Goal: Use online tool/utility

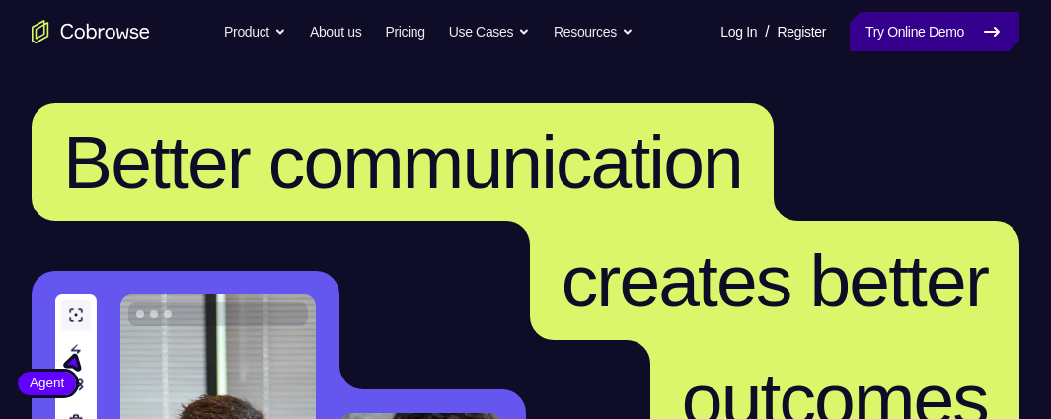
click at [971, 43] on link "Try Online Demo" at bounding box center [935, 31] width 170 height 39
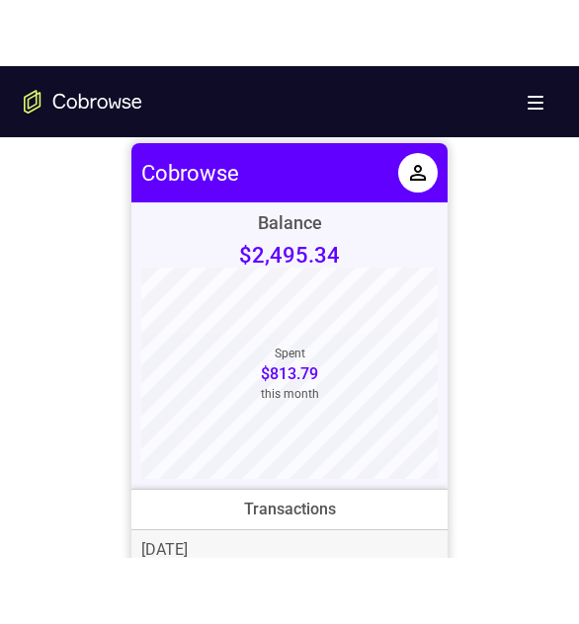
scroll to position [888, 0]
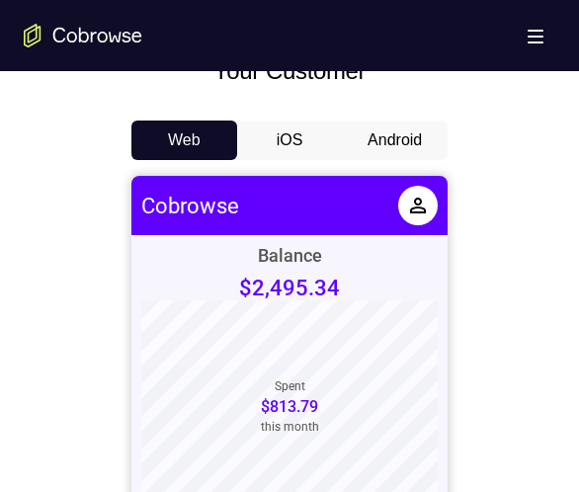
click at [382, 137] on button "Android" at bounding box center [395, 139] width 106 height 39
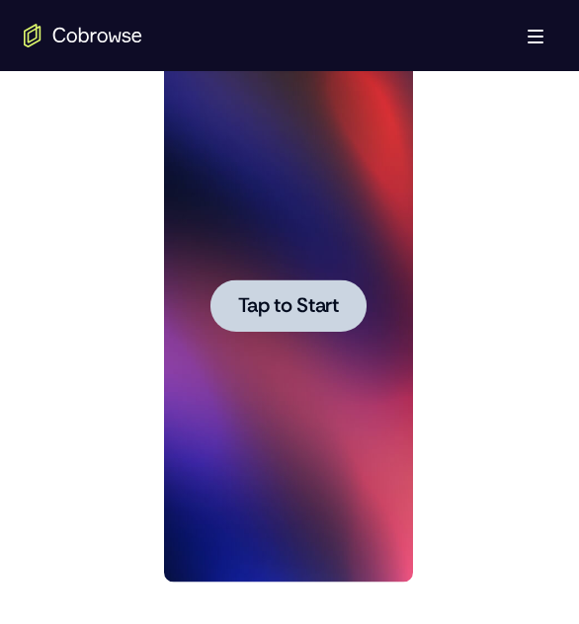
scroll to position [1086, 0]
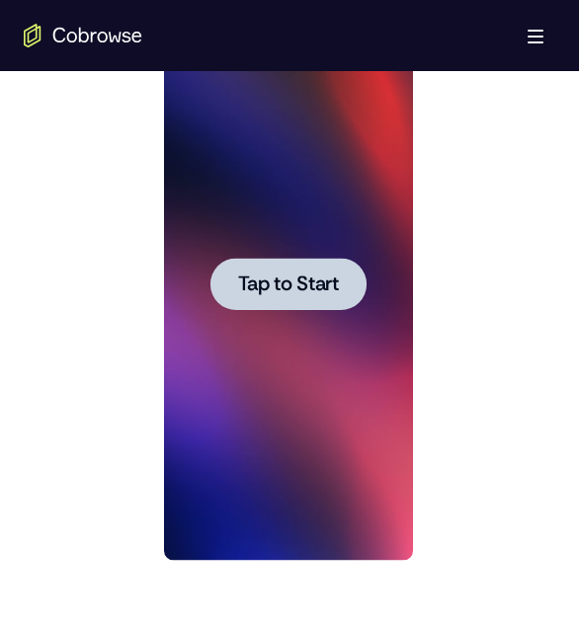
click at [306, 289] on span "Tap to Start" at bounding box center [287, 284] width 101 height 20
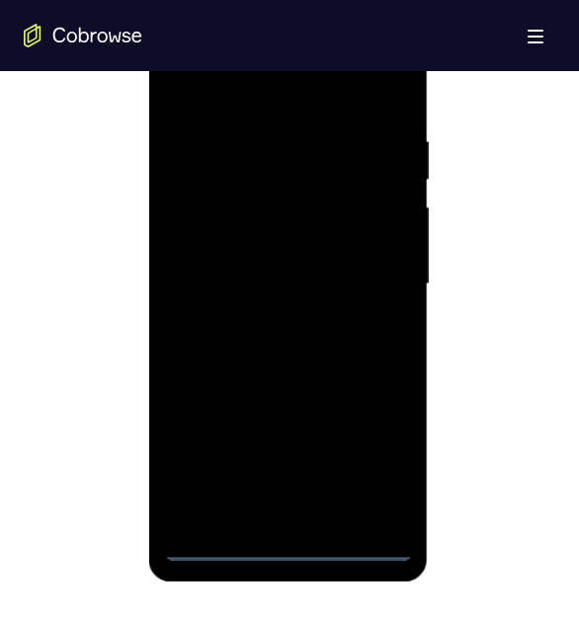
click at [289, 418] on div at bounding box center [287, 284] width 249 height 553
click at [386, 418] on div at bounding box center [287, 284] width 249 height 553
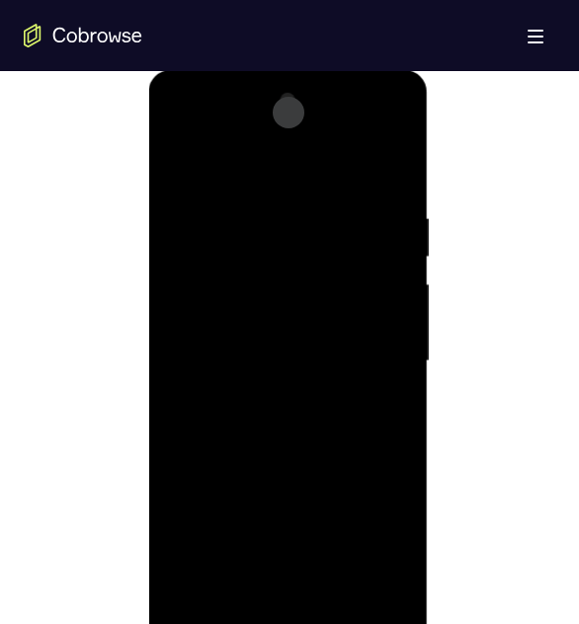
scroll to position [888, 0]
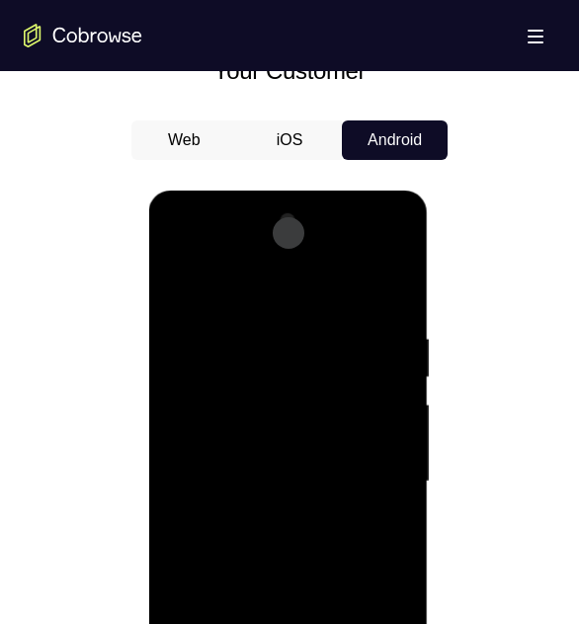
click at [266, 290] on div at bounding box center [287, 481] width 249 height 553
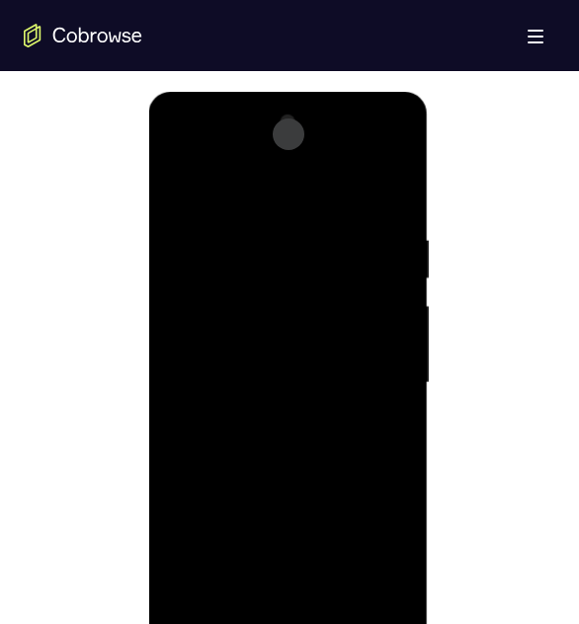
click at [397, 154] on div at bounding box center [287, 383] width 249 height 553
click at [397, 155] on div at bounding box center [287, 383] width 249 height 553
click at [305, 418] on div at bounding box center [287, 383] width 249 height 553
click at [278, 261] on div at bounding box center [287, 383] width 249 height 553
click at [263, 320] on div at bounding box center [287, 383] width 249 height 553
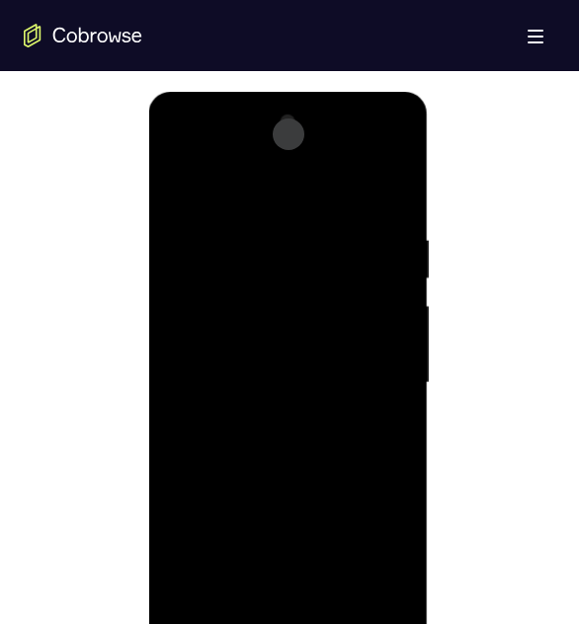
click at [369, 306] on div at bounding box center [287, 383] width 249 height 553
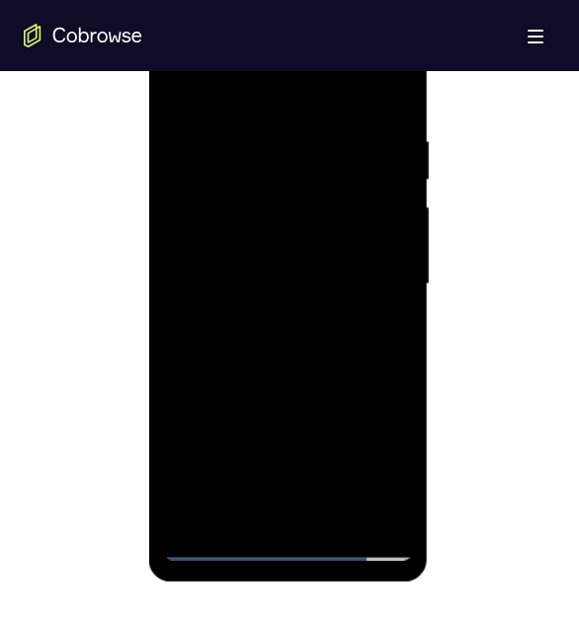
click at [365, 418] on div at bounding box center [287, 284] width 249 height 553
click at [368, 418] on div at bounding box center [287, 284] width 249 height 553
click at [192, 418] on div at bounding box center [287, 284] width 249 height 553
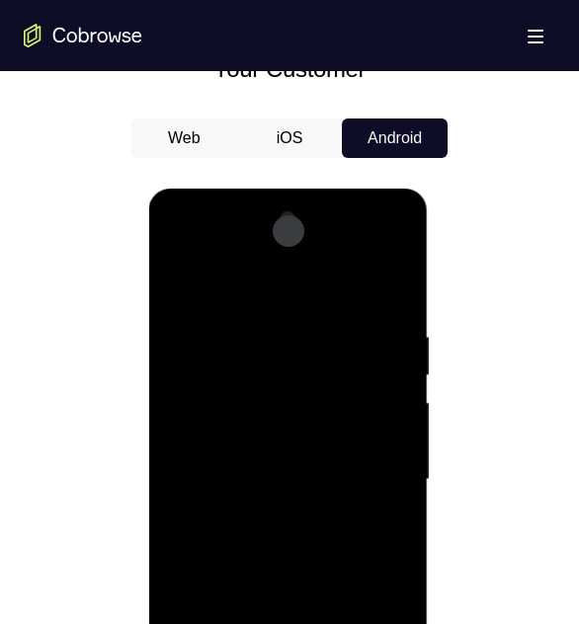
scroll to position [888, 0]
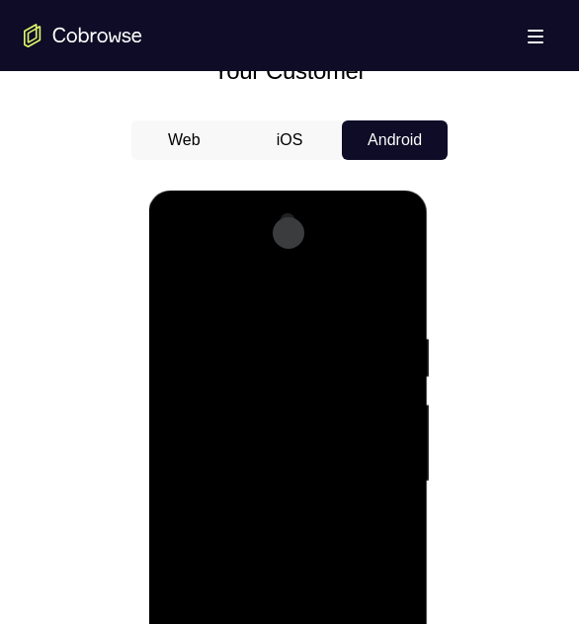
click at [182, 251] on div at bounding box center [287, 481] width 249 height 553
click at [257, 364] on div at bounding box center [287, 481] width 249 height 553
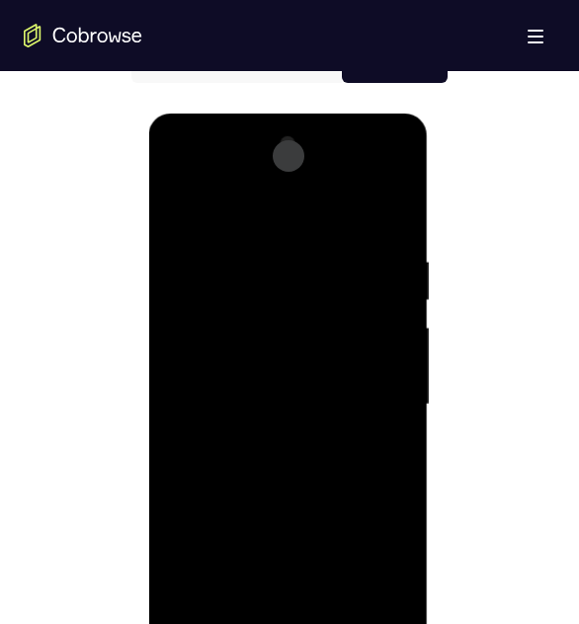
scroll to position [987, 0]
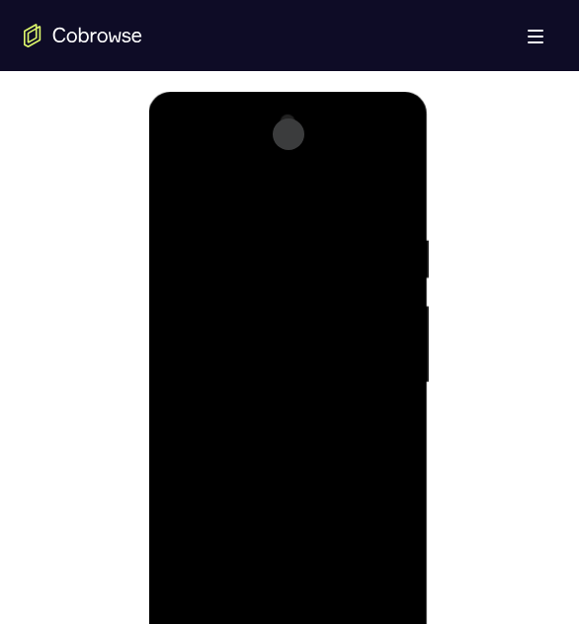
click at [239, 321] on div at bounding box center [287, 383] width 249 height 553
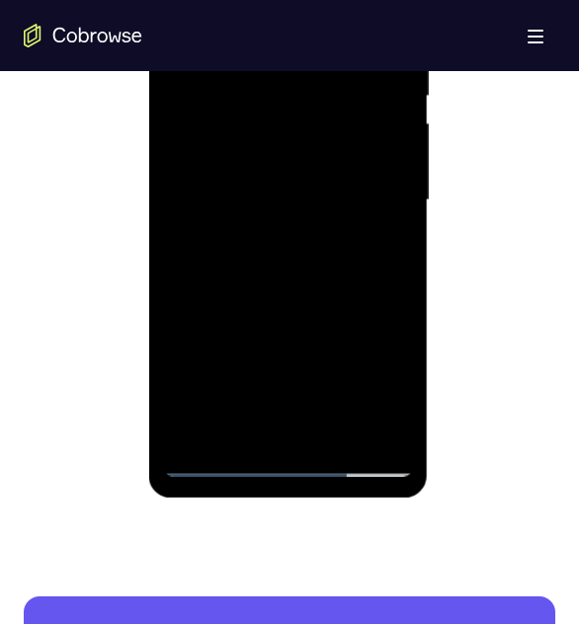
scroll to position [1185, 0]
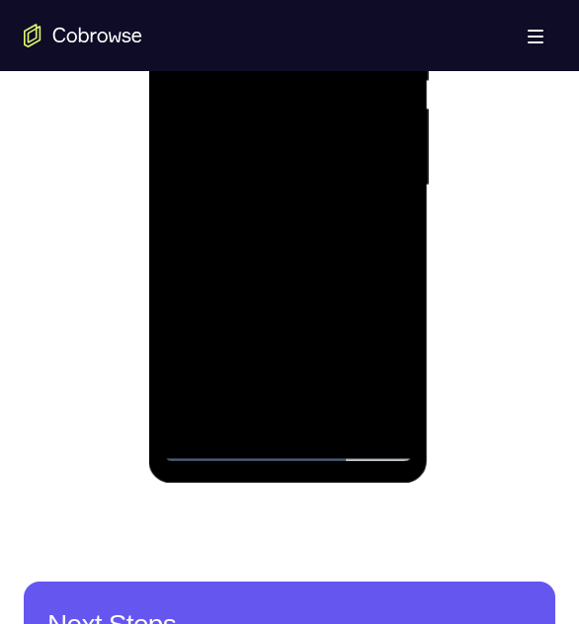
click at [218, 418] on div at bounding box center [287, 185] width 249 height 553
click at [236, 372] on div at bounding box center [287, 185] width 249 height 553
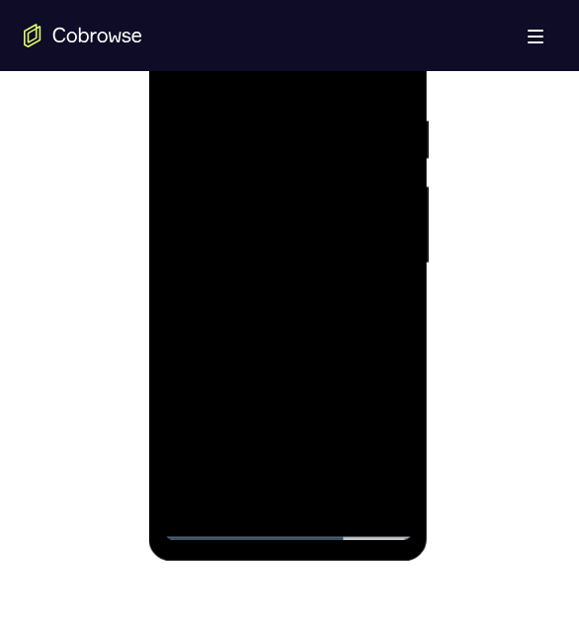
scroll to position [1086, 0]
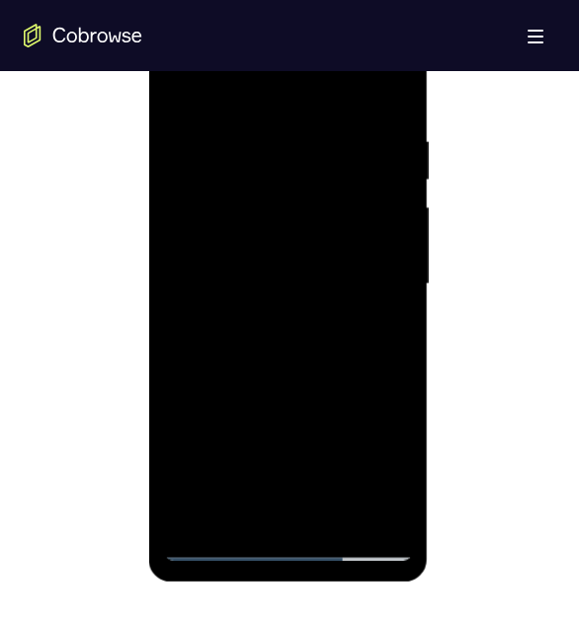
click at [241, 220] on div at bounding box center [287, 284] width 249 height 553
click at [240, 257] on div at bounding box center [287, 284] width 249 height 553
click at [223, 392] on div at bounding box center [287, 284] width 249 height 553
click at [211, 418] on div at bounding box center [287, 284] width 249 height 553
drag, startPoint x: 288, startPoint y: 270, endPoint x: 293, endPoint y: 100, distance: 169.9
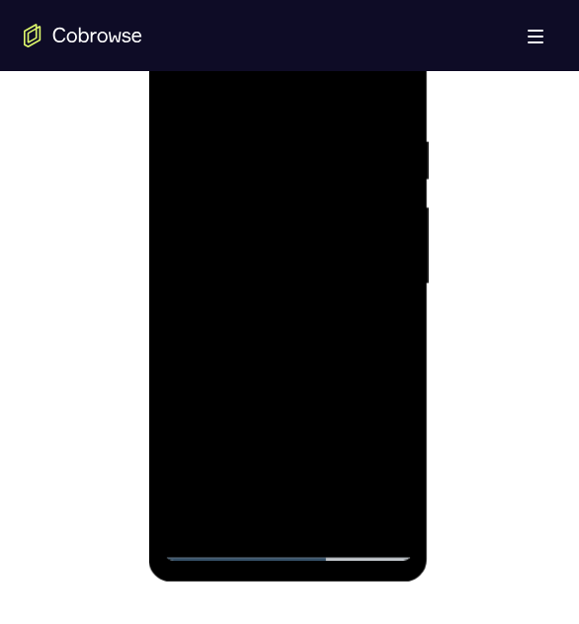
click at [293, 100] on div at bounding box center [287, 284] width 249 height 553
drag, startPoint x: 253, startPoint y: 103, endPoint x: 393, endPoint y: 75, distance: 142.9
click at [384, 75] on div at bounding box center [287, 284] width 249 height 553
click at [259, 370] on div at bounding box center [287, 284] width 249 height 553
drag, startPoint x: 314, startPoint y: 343, endPoint x: 312, endPoint y: 235, distance: 107.6
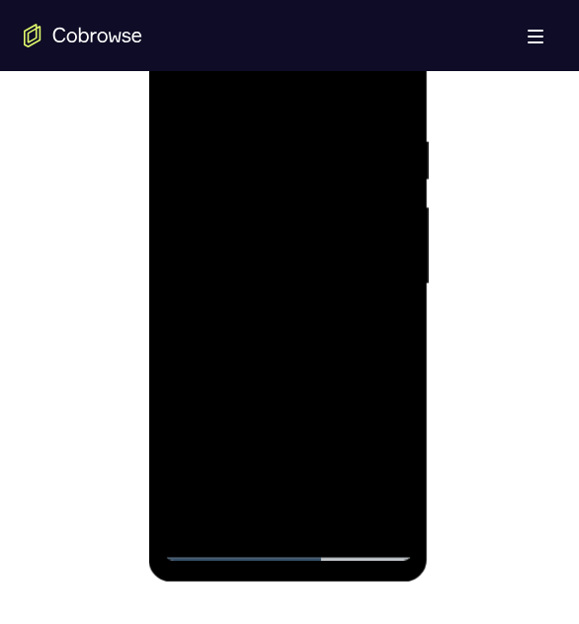
click at [312, 235] on div at bounding box center [287, 284] width 249 height 553
click at [341, 396] on div at bounding box center [287, 284] width 249 height 553
click at [217, 418] on div at bounding box center [287, 284] width 249 height 553
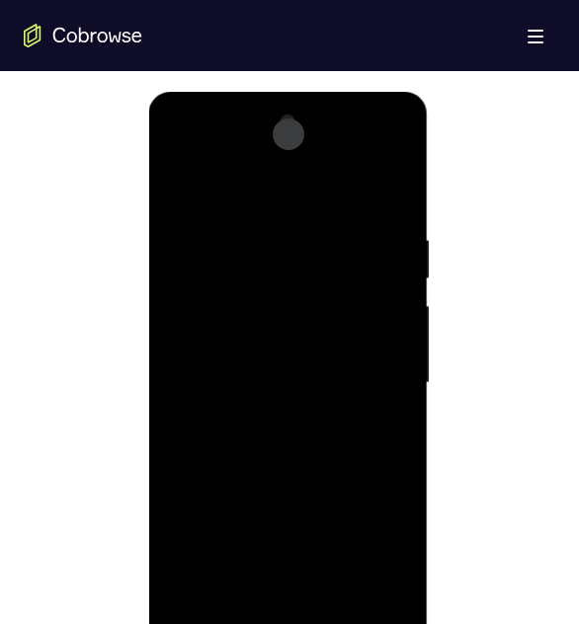
click at [279, 200] on div at bounding box center [287, 383] width 249 height 553
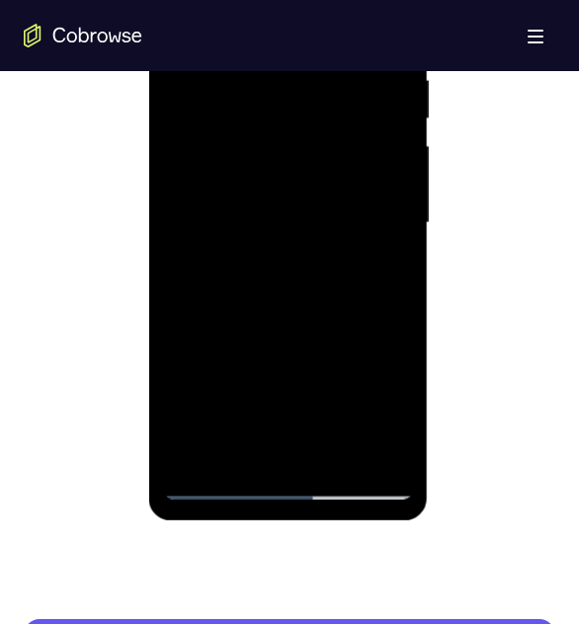
scroll to position [1185, 0]
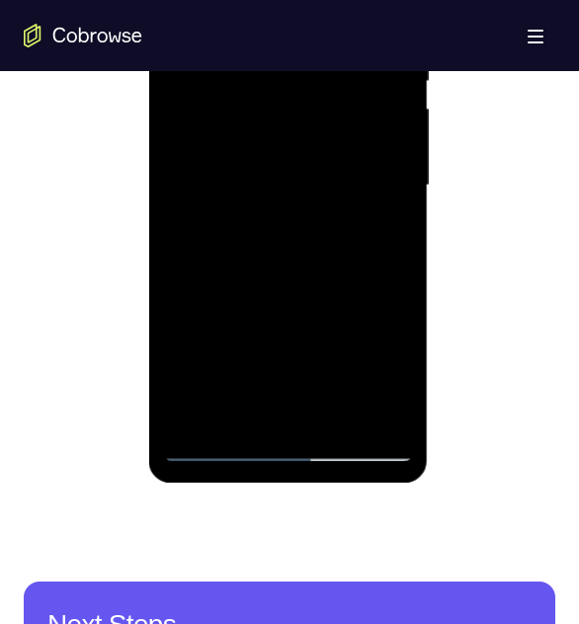
click at [216, 418] on div at bounding box center [287, 185] width 249 height 553
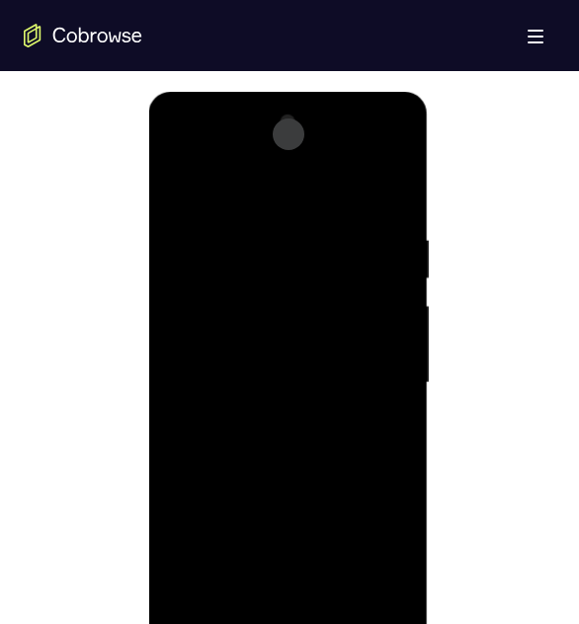
scroll to position [1086, 0]
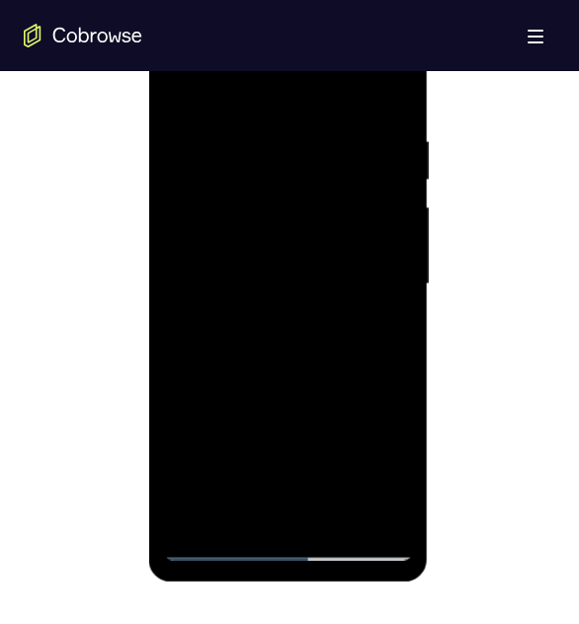
click at [282, 418] on div at bounding box center [287, 284] width 249 height 553
click at [374, 418] on div at bounding box center [287, 284] width 249 height 553
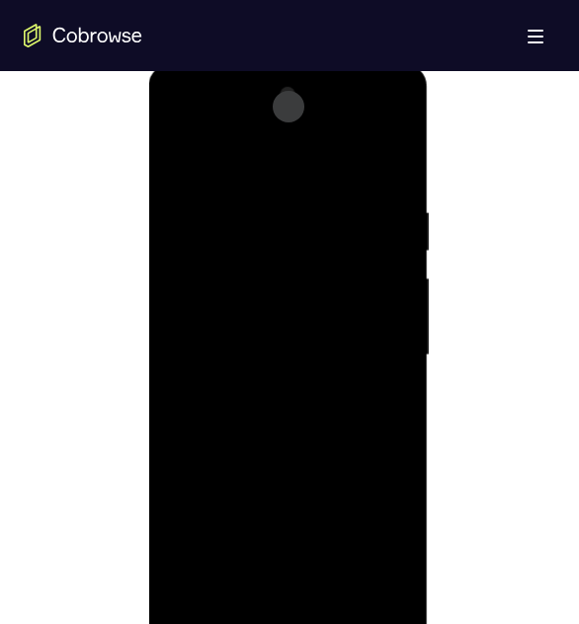
scroll to position [888, 0]
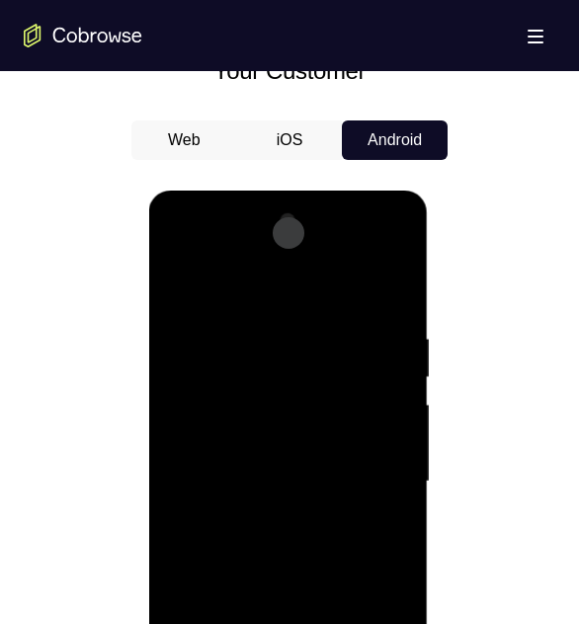
click at [310, 247] on div at bounding box center [287, 481] width 249 height 553
click at [282, 318] on div at bounding box center [287, 481] width 249 height 553
drag, startPoint x: 285, startPoint y: 285, endPoint x: 435, endPoint y: 262, distance: 151.9
click at [429, 262] on html "Online web based iOS Simulators and Android Emulators. Run iPhone, iPad, Mobile…" at bounding box center [288, 487] width 281 height 592
click at [274, 412] on div at bounding box center [287, 481] width 249 height 553
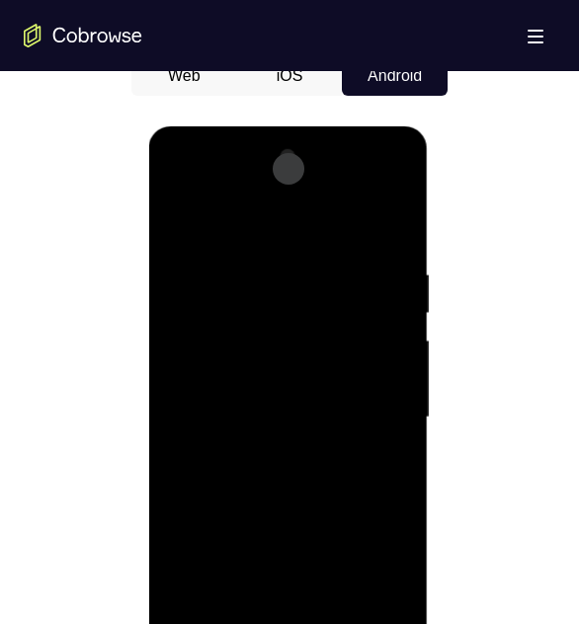
scroll to position [987, 0]
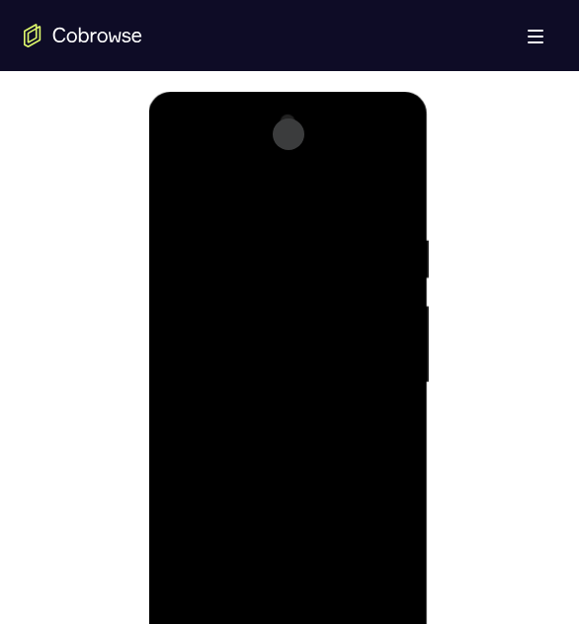
click at [230, 418] on div at bounding box center [287, 383] width 249 height 553
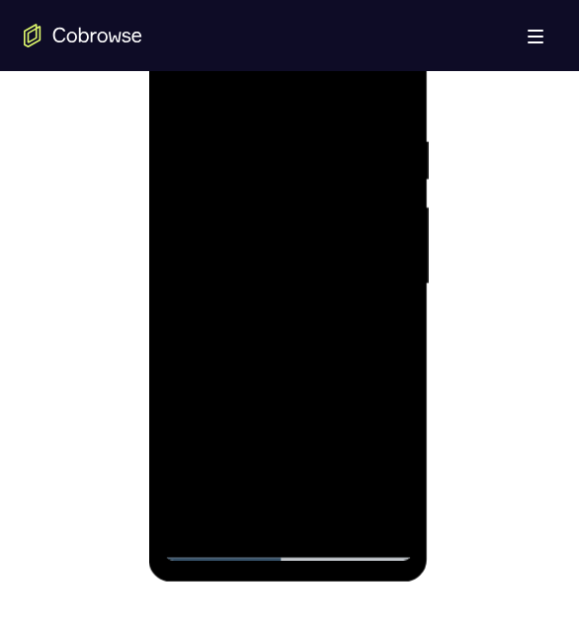
click at [249, 418] on div at bounding box center [287, 284] width 249 height 553
click at [322, 418] on div at bounding box center [287, 284] width 249 height 553
click at [195, 418] on div at bounding box center [287, 284] width 249 height 553
click at [388, 418] on div at bounding box center [287, 284] width 249 height 553
click at [287, 418] on div at bounding box center [287, 284] width 249 height 553
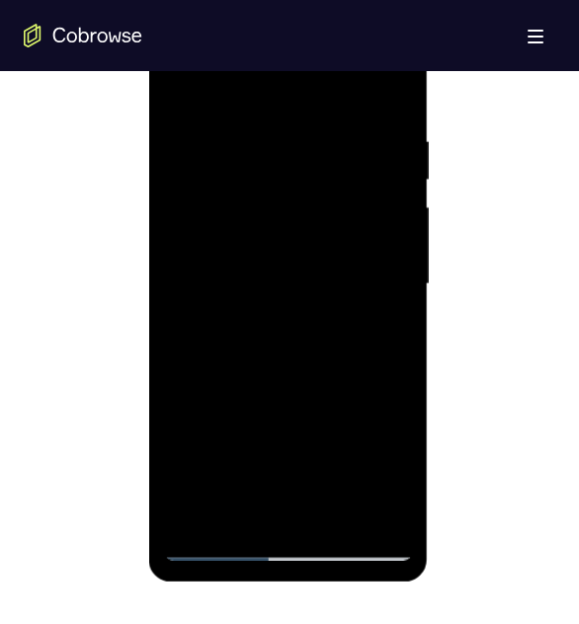
click at [384, 223] on div at bounding box center [287, 284] width 249 height 553
drag, startPoint x: 281, startPoint y: 423, endPoint x: 282, endPoint y: 267, distance: 156.0
click at [282, 267] on div at bounding box center [287, 284] width 249 height 553
drag, startPoint x: 275, startPoint y: 539, endPoint x: 268, endPoint y: 444, distance: 95.1
click at [268, 418] on div at bounding box center [287, 284] width 249 height 553
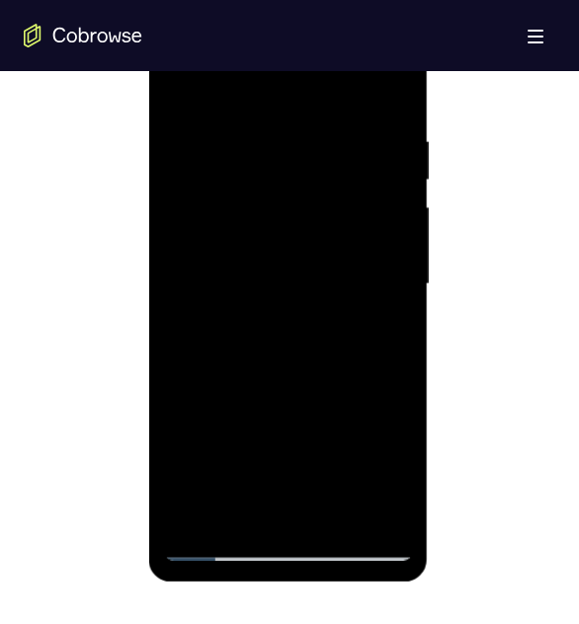
drag, startPoint x: 256, startPoint y: 541, endPoint x: 254, endPoint y: 514, distance: 26.7
click at [254, 418] on div at bounding box center [287, 284] width 249 height 553
click at [255, 418] on div at bounding box center [287, 284] width 249 height 553
click at [214, 418] on div at bounding box center [287, 284] width 249 height 553
click at [216, 418] on div at bounding box center [287, 284] width 249 height 553
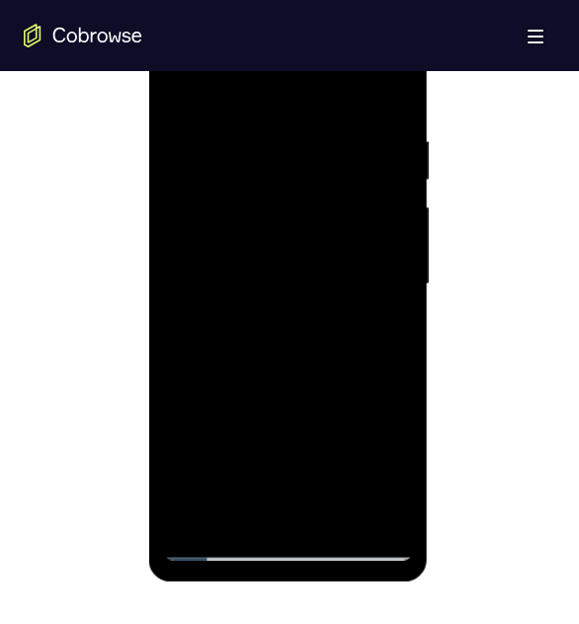
click at [388, 418] on div at bounding box center [287, 284] width 249 height 553
click at [306, 418] on div at bounding box center [287, 284] width 249 height 553
click at [258, 418] on div at bounding box center [287, 284] width 249 height 553
click at [187, 418] on div at bounding box center [287, 284] width 249 height 553
click at [385, 418] on div at bounding box center [287, 284] width 249 height 553
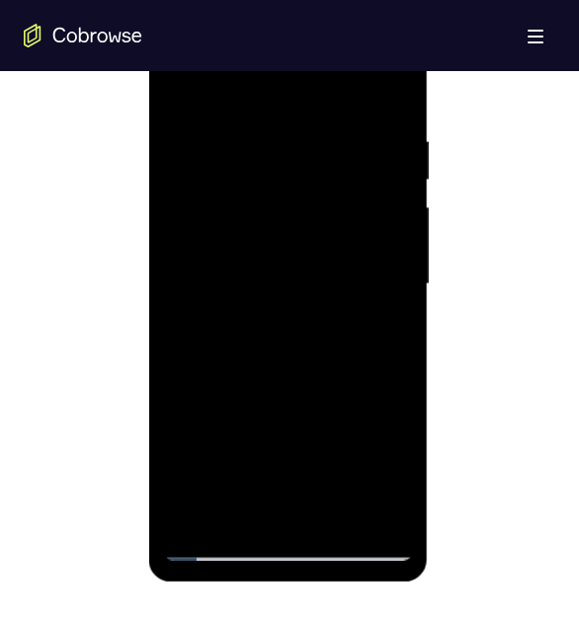
click at [281, 418] on div at bounding box center [287, 284] width 249 height 553
click at [260, 230] on div at bounding box center [287, 284] width 249 height 553
click at [256, 418] on div at bounding box center [287, 284] width 249 height 553
click at [313, 418] on div at bounding box center [287, 284] width 249 height 553
click at [377, 418] on div at bounding box center [287, 284] width 249 height 553
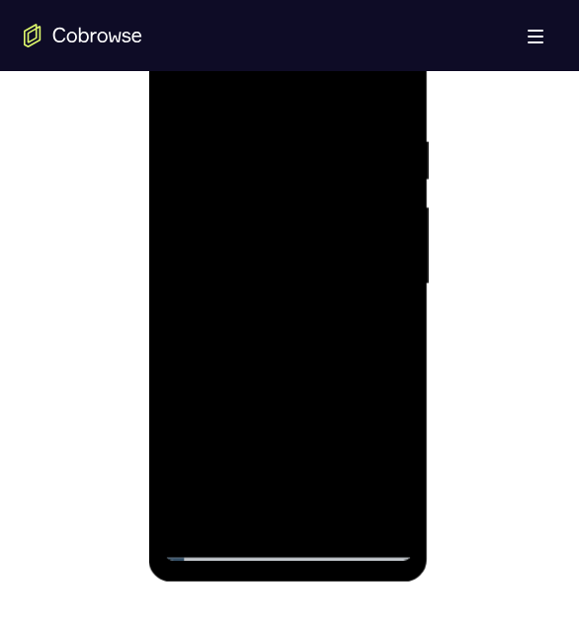
click at [308, 418] on div at bounding box center [287, 284] width 249 height 553
click at [254, 418] on div at bounding box center [287, 284] width 249 height 553
click at [380, 418] on div at bounding box center [287, 284] width 249 height 553
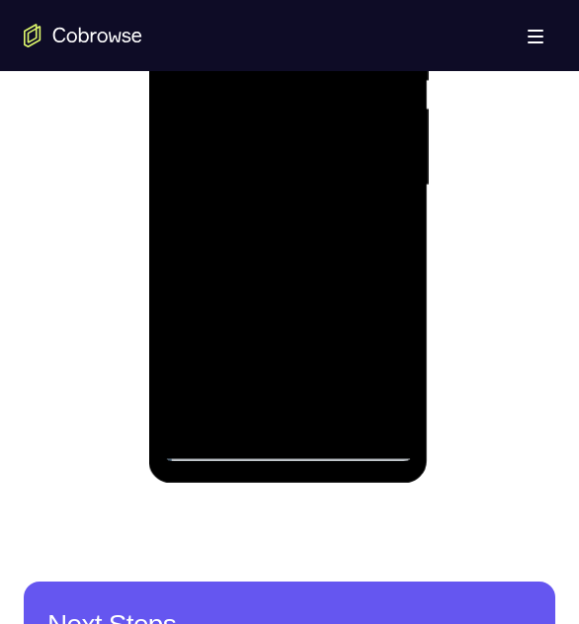
drag, startPoint x: 259, startPoint y: 282, endPoint x: 243, endPoint y: 143, distance: 140.1
click at [243, 143] on div at bounding box center [287, 185] width 249 height 553
drag, startPoint x: 285, startPoint y: 193, endPoint x: 249, endPoint y: 183, distance: 37.8
click at [254, 190] on div at bounding box center [287, 185] width 249 height 553
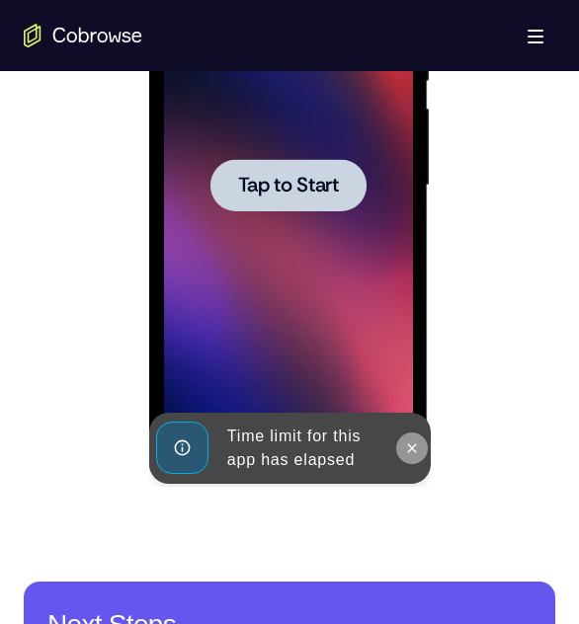
click at [417, 418] on icon at bounding box center [411, 448] width 16 height 16
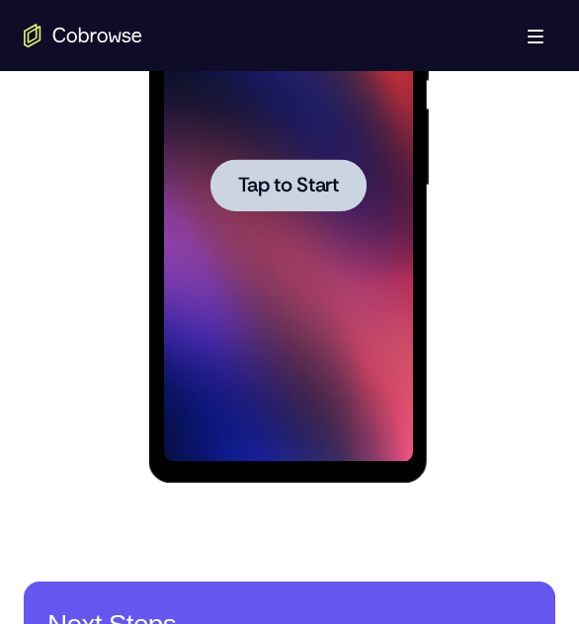
click at [309, 198] on div at bounding box center [287, 185] width 156 height 52
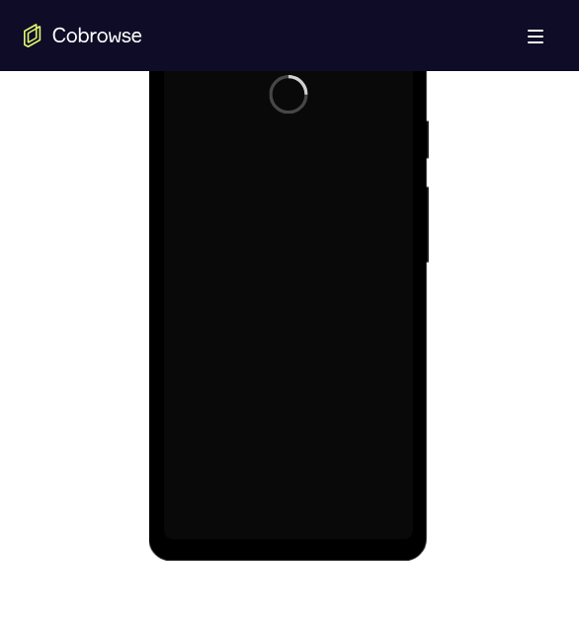
scroll to position [1086, 0]
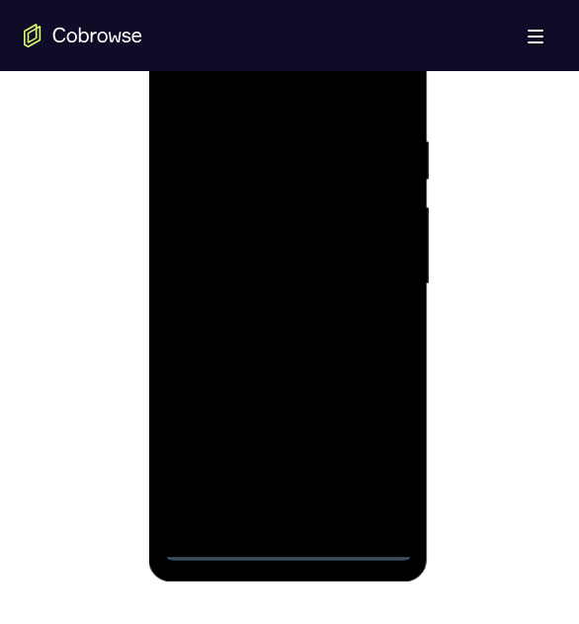
click at [277, 418] on div at bounding box center [287, 284] width 249 height 553
click at [383, 418] on div at bounding box center [287, 284] width 249 height 553
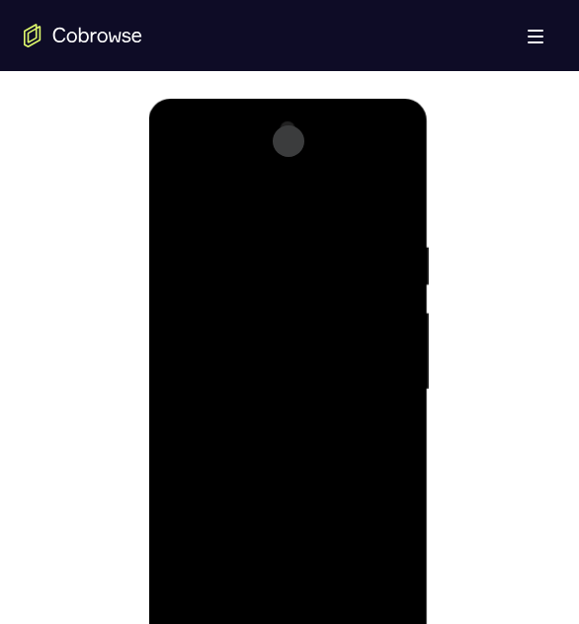
scroll to position [888, 0]
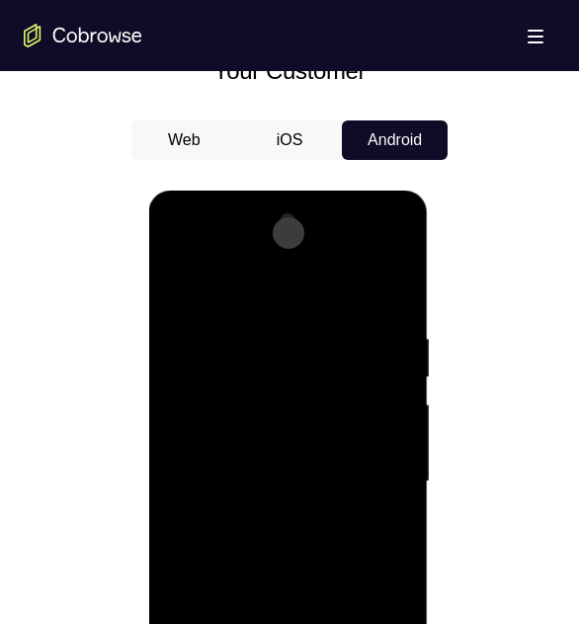
click at [363, 286] on div at bounding box center [287, 481] width 249 height 553
click at [392, 254] on div at bounding box center [287, 481] width 249 height 553
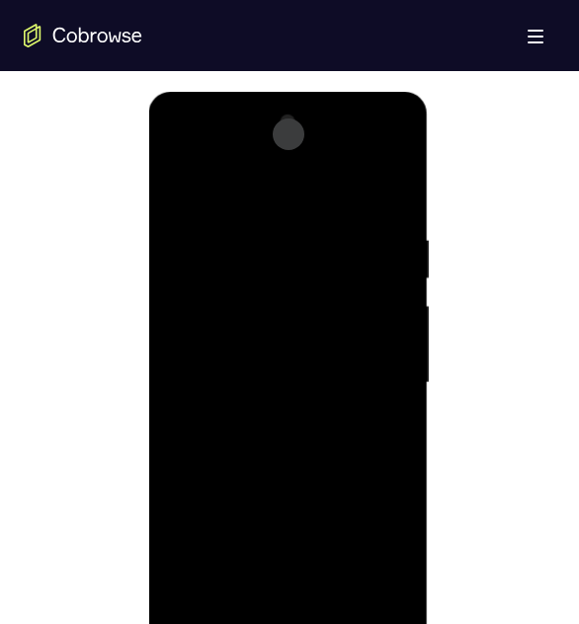
click at [306, 418] on div at bounding box center [287, 383] width 249 height 553
click at [271, 259] on div at bounding box center [287, 383] width 249 height 553
click at [245, 307] on div at bounding box center [287, 383] width 249 height 553
click at [347, 295] on div at bounding box center [287, 383] width 249 height 553
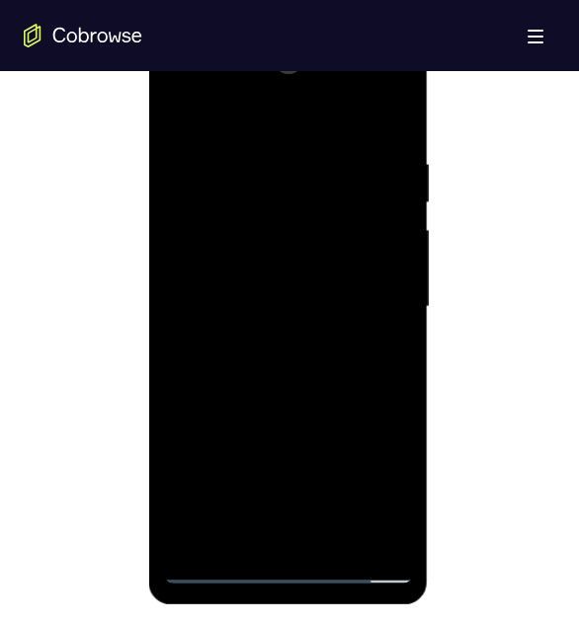
scroll to position [1086, 0]
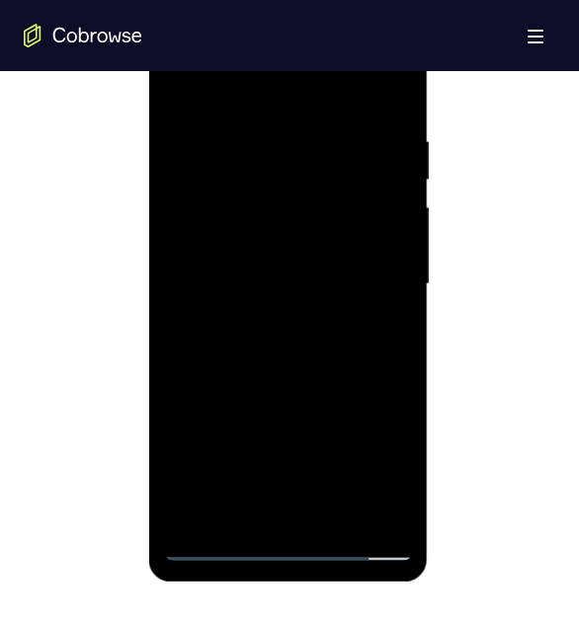
click at [373, 418] on div at bounding box center [287, 284] width 249 height 553
click at [208, 418] on div at bounding box center [287, 284] width 249 height 553
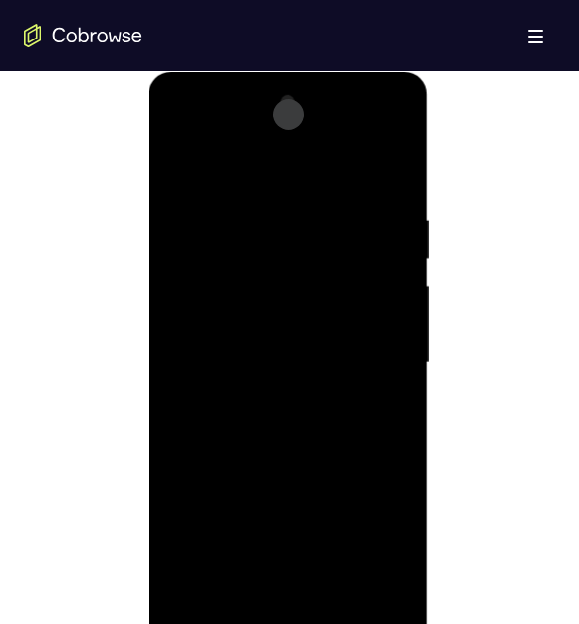
scroll to position [987, 0]
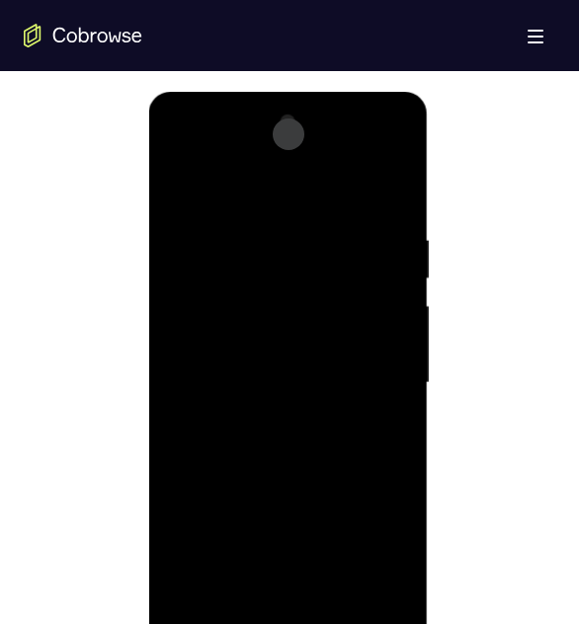
click at [181, 155] on div at bounding box center [287, 383] width 249 height 553
click at [275, 275] on div at bounding box center [287, 383] width 249 height 553
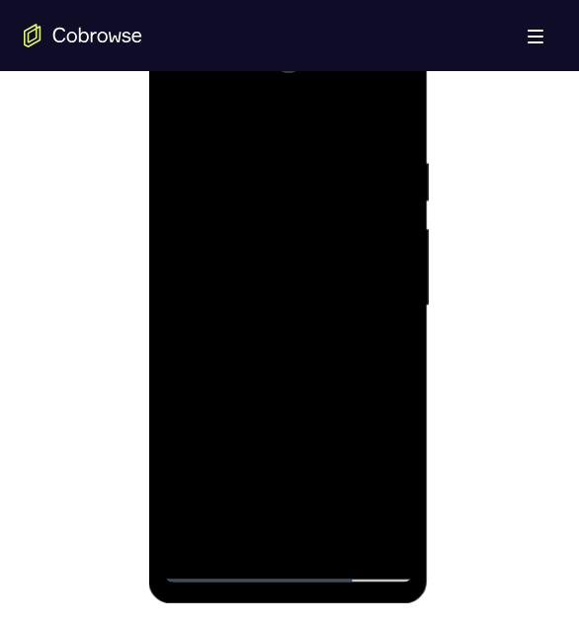
scroll to position [1086, 0]
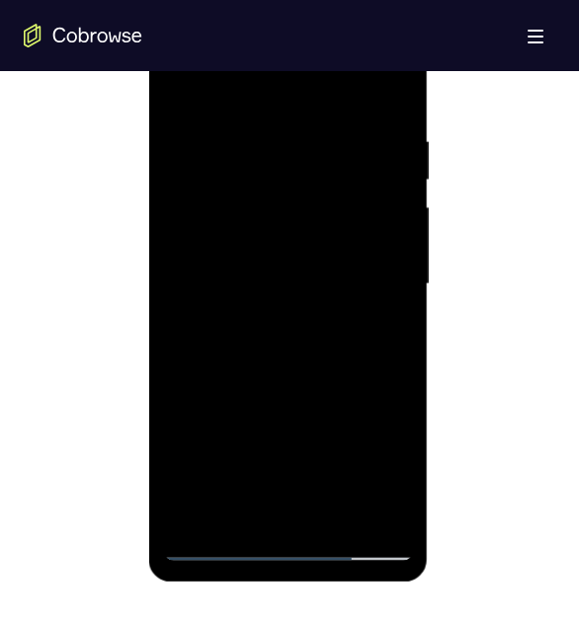
click at [223, 418] on div at bounding box center [287, 284] width 249 height 553
click at [226, 396] on div at bounding box center [287, 284] width 249 height 553
click at [213, 418] on div at bounding box center [287, 284] width 249 height 553
drag, startPoint x: 263, startPoint y: 104, endPoint x: 362, endPoint y: 89, distance: 100.8
click at [362, 89] on div at bounding box center [287, 284] width 249 height 553
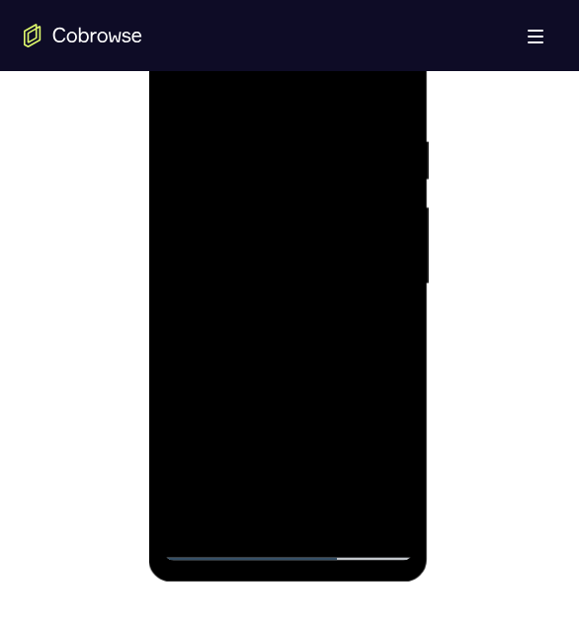
drag, startPoint x: 265, startPoint y: 277, endPoint x: 289, endPoint y: 13, distance: 265.7
click at [289, 13] on div at bounding box center [287, 284] width 249 height 553
click at [257, 156] on div at bounding box center [287, 284] width 249 height 553
click at [340, 285] on div at bounding box center [287, 284] width 249 height 553
click at [221, 418] on div at bounding box center [287, 284] width 249 height 553
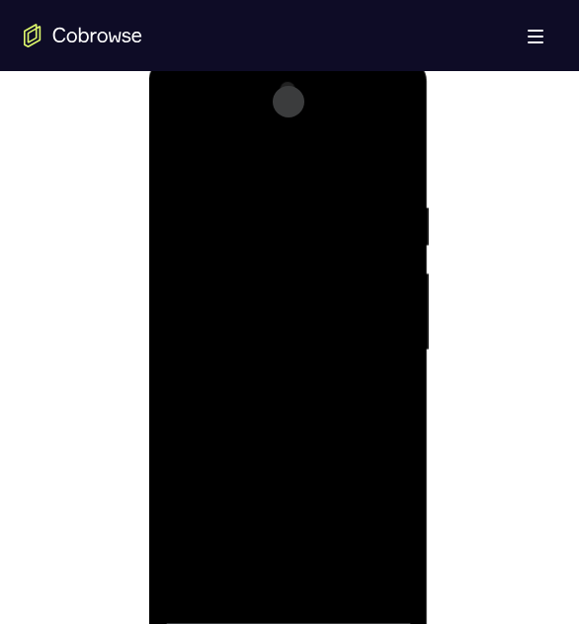
scroll to position [987, 0]
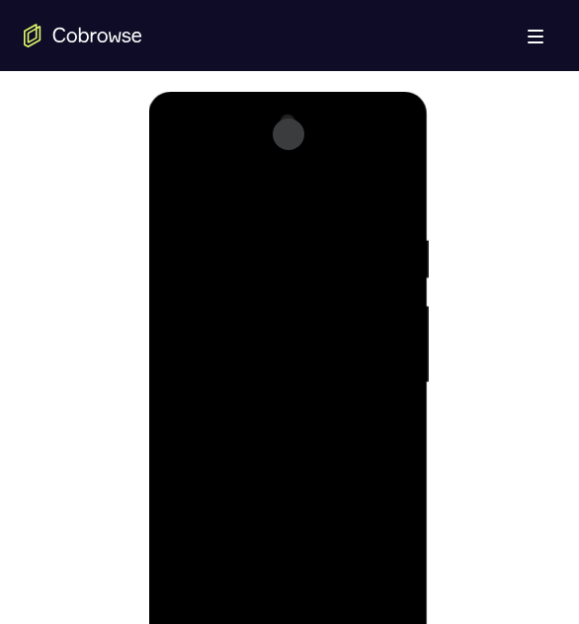
drag, startPoint x: 264, startPoint y: 285, endPoint x: 260, endPoint y: 422, distance: 136.3
click at [260, 418] on div at bounding box center [287, 383] width 249 height 553
click at [284, 222] on div at bounding box center [287, 383] width 249 height 553
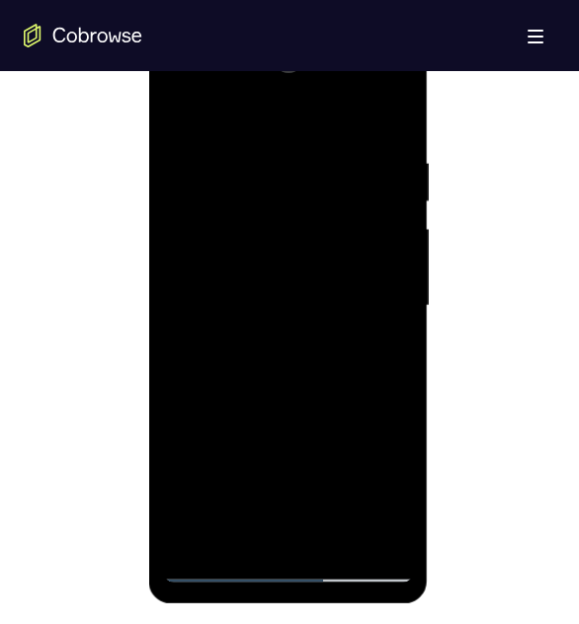
scroll to position [1086, 0]
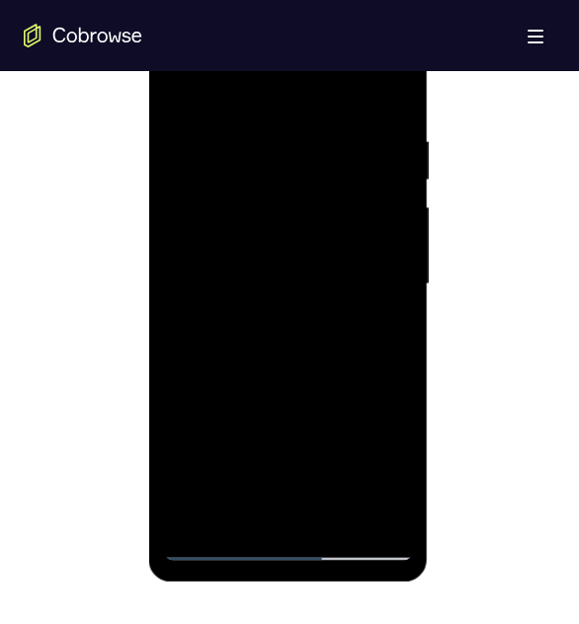
click at [222, 418] on div at bounding box center [287, 284] width 249 height 553
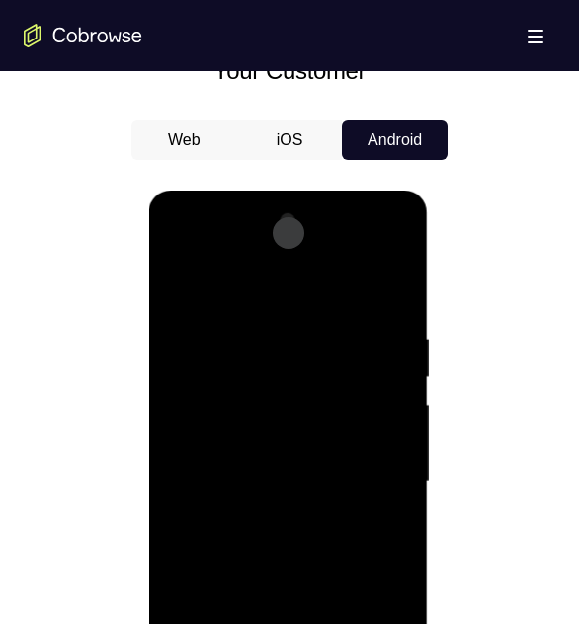
drag, startPoint x: 271, startPoint y: 289, endPoint x: 425, endPoint y: 281, distance: 153.2
click at [425, 281] on div at bounding box center [287, 485] width 279 height 588
click at [317, 257] on div at bounding box center [287, 481] width 249 height 553
click at [259, 308] on div at bounding box center [287, 481] width 249 height 553
click at [287, 396] on div at bounding box center [287, 481] width 249 height 553
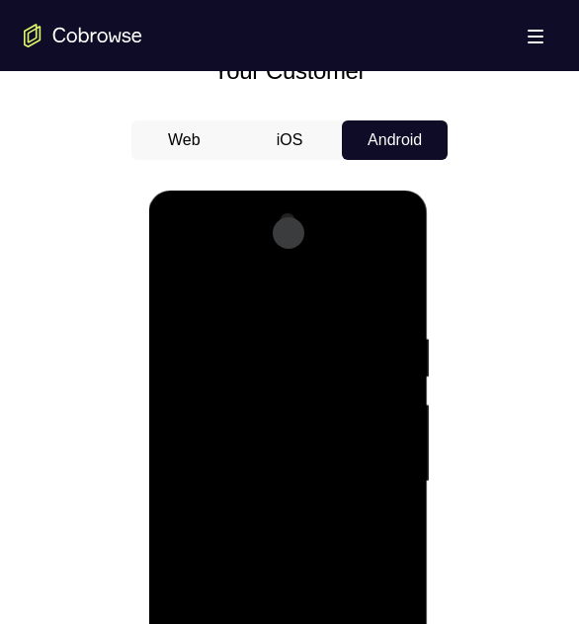
click at [290, 408] on div at bounding box center [287, 481] width 249 height 553
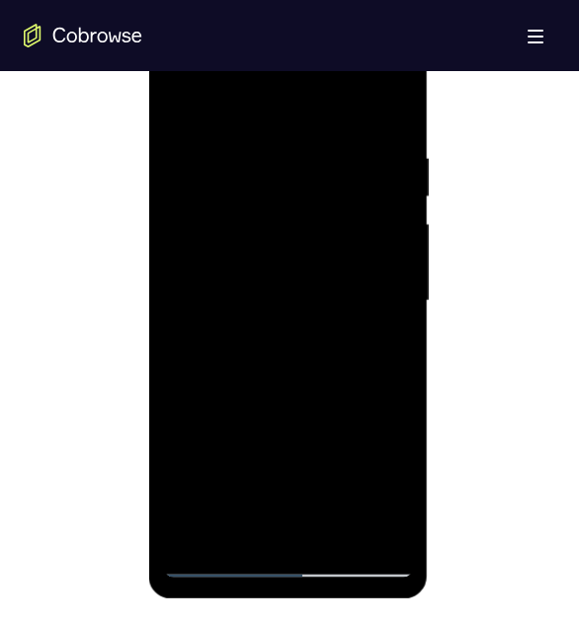
scroll to position [1086, 0]
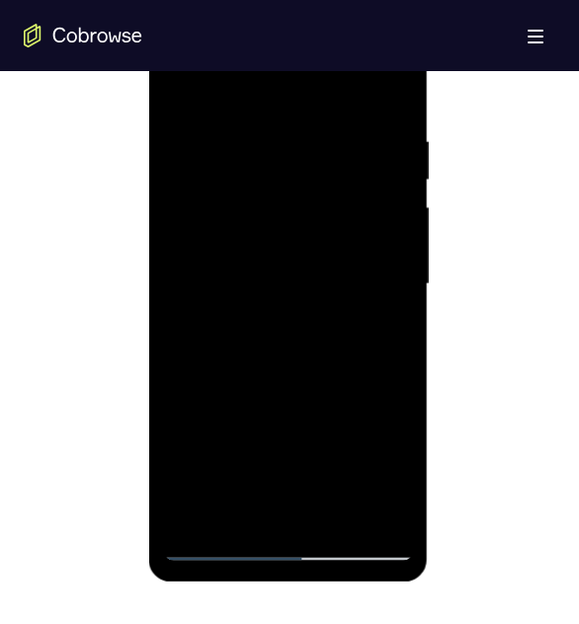
click at [244, 367] on div at bounding box center [287, 284] width 249 height 553
click at [223, 418] on div at bounding box center [287, 284] width 249 height 553
click at [225, 418] on div at bounding box center [287, 284] width 249 height 553
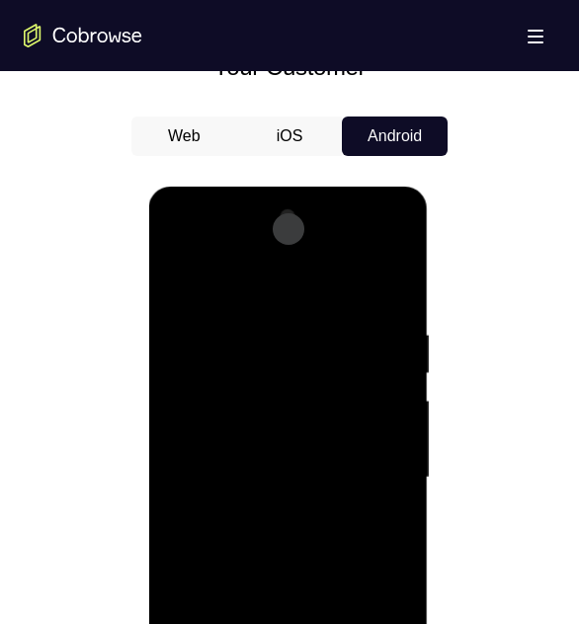
scroll to position [888, 0]
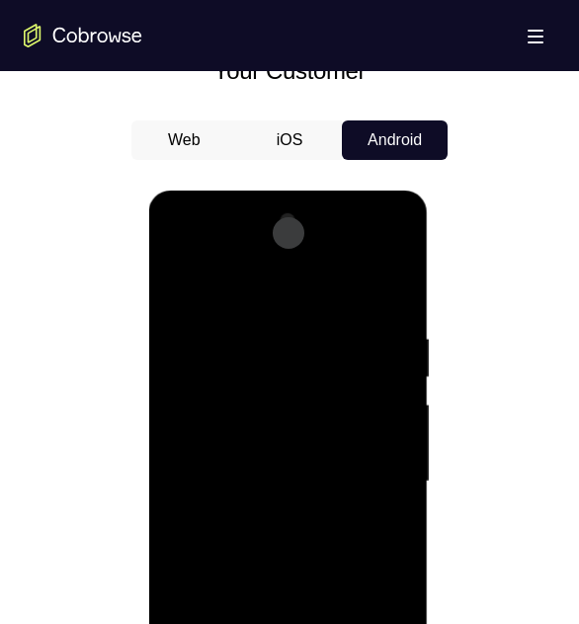
click at [251, 321] on div at bounding box center [287, 481] width 249 height 553
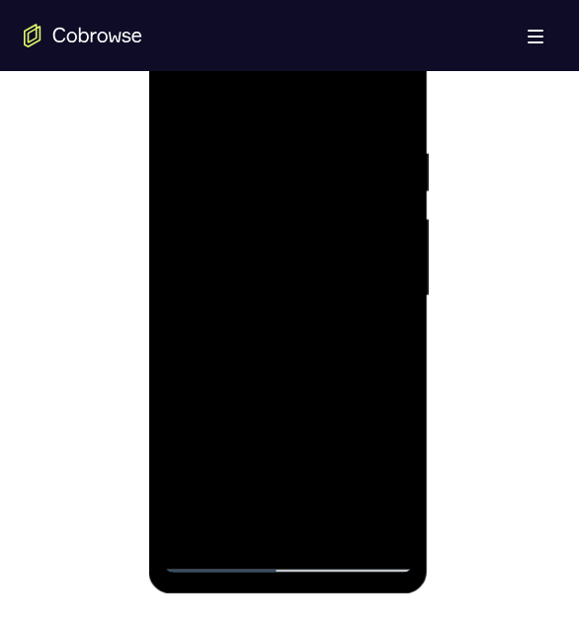
scroll to position [1086, 0]
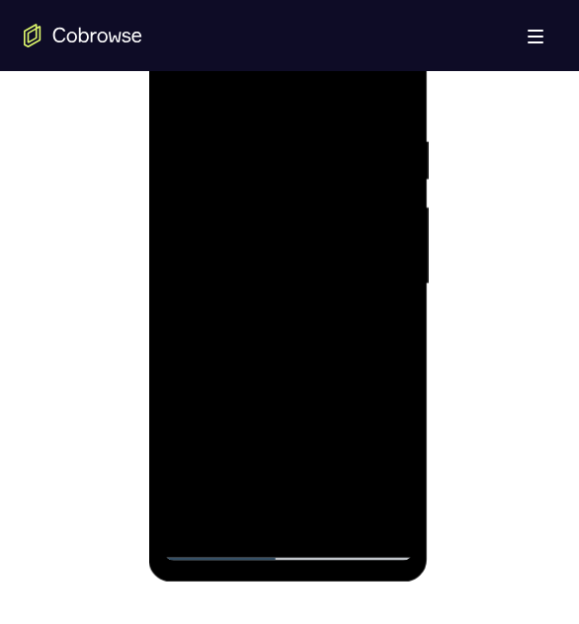
click at [238, 418] on div at bounding box center [287, 284] width 249 height 553
click at [257, 222] on div at bounding box center [287, 284] width 249 height 553
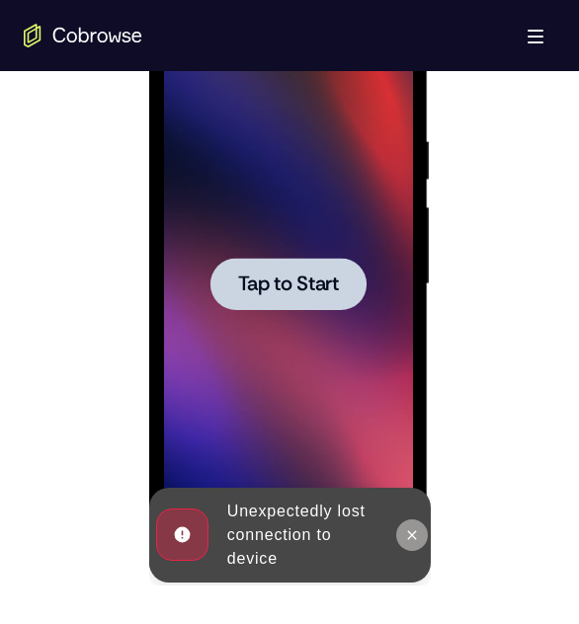
click at [414, 418] on icon at bounding box center [411, 535] width 16 height 16
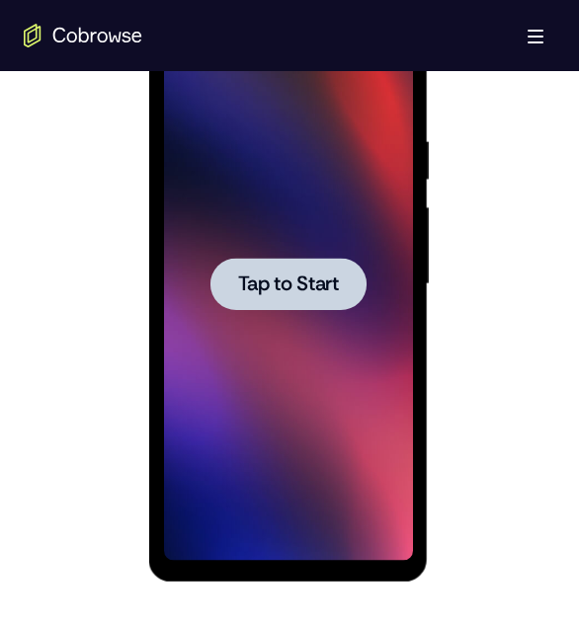
click at [295, 280] on span "Tap to Start" at bounding box center [287, 284] width 101 height 20
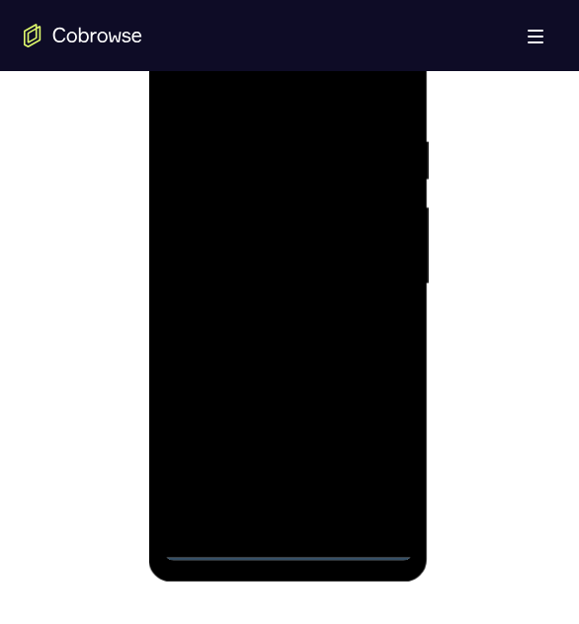
click at [294, 418] on div at bounding box center [287, 284] width 249 height 553
click at [379, 418] on div at bounding box center [287, 284] width 249 height 553
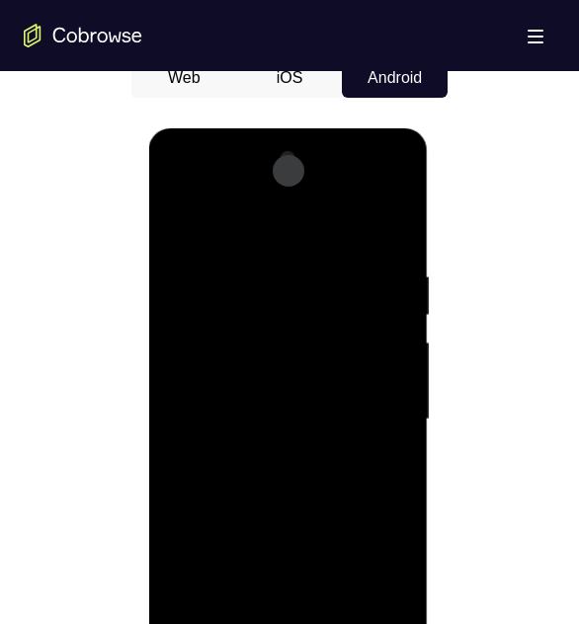
scroll to position [888, 0]
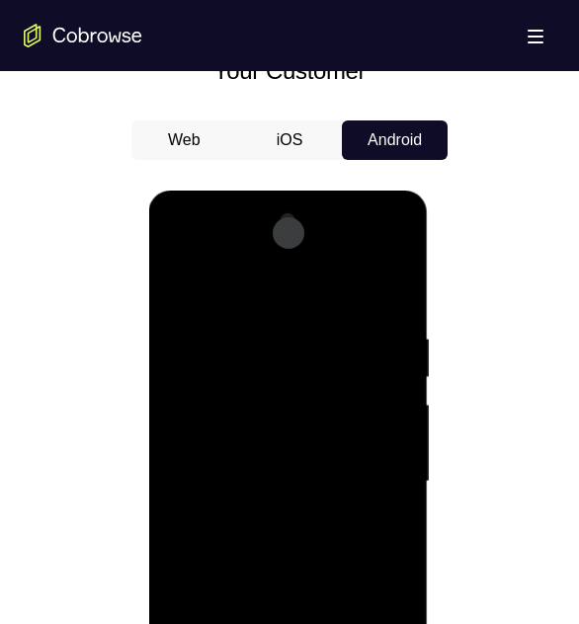
click at [225, 291] on div at bounding box center [287, 481] width 249 height 553
click at [251, 376] on div at bounding box center [287, 481] width 249 height 553
drag, startPoint x: 278, startPoint y: 410, endPoint x: 320, endPoint y: 103, distance: 309.8
click at [320, 191] on html "Online web based iOS Simulators and Android Emulators. Run iPhone, iPad, Mobile…" at bounding box center [288, 487] width 281 height 592
drag, startPoint x: 254, startPoint y: 364, endPoint x: 247, endPoint y: 505, distance: 141.3
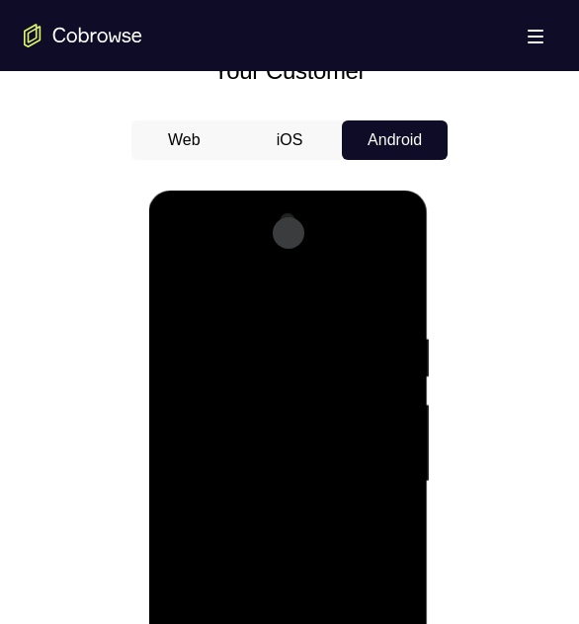
click at [247, 418] on div at bounding box center [287, 481] width 249 height 553
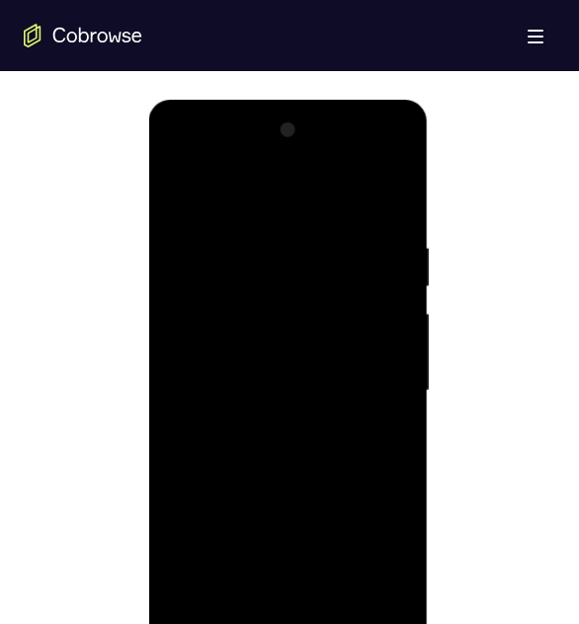
scroll to position [1086, 0]
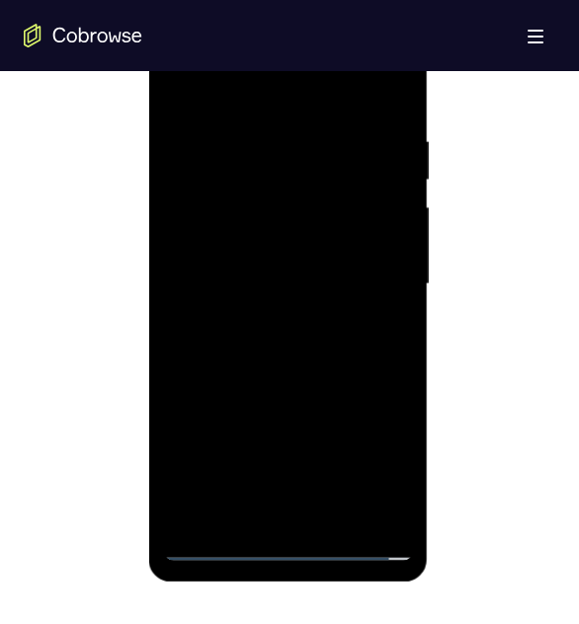
drag, startPoint x: 285, startPoint y: 310, endPoint x: 296, endPoint y: 456, distance: 146.5
click at [296, 418] on div at bounding box center [287, 284] width 249 height 553
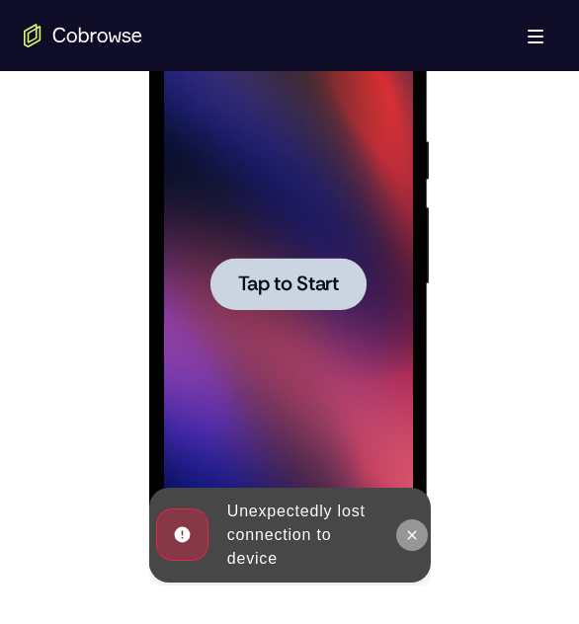
click at [413, 418] on icon at bounding box center [411, 535] width 16 height 16
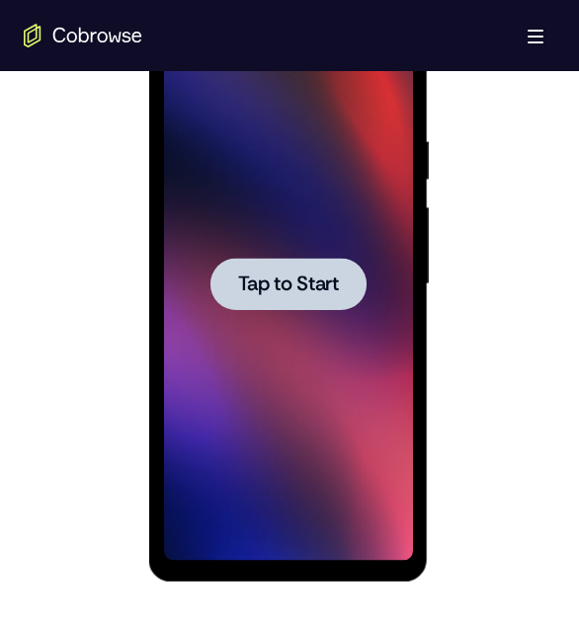
click at [296, 285] on span "Tap to Start" at bounding box center [287, 284] width 101 height 20
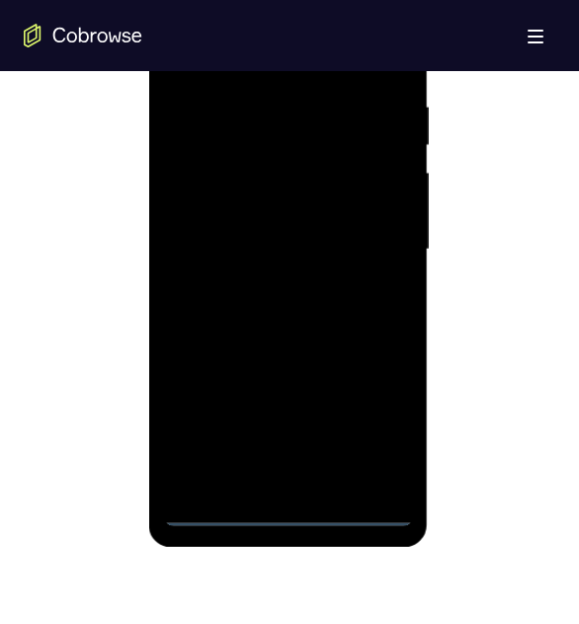
scroll to position [1185, 0]
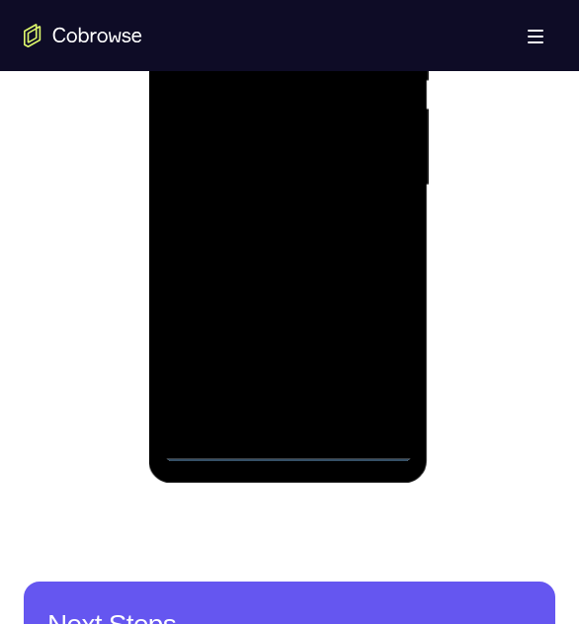
click at [295, 418] on div at bounding box center [287, 185] width 249 height 553
click at [381, 374] on div at bounding box center [287, 185] width 249 height 553
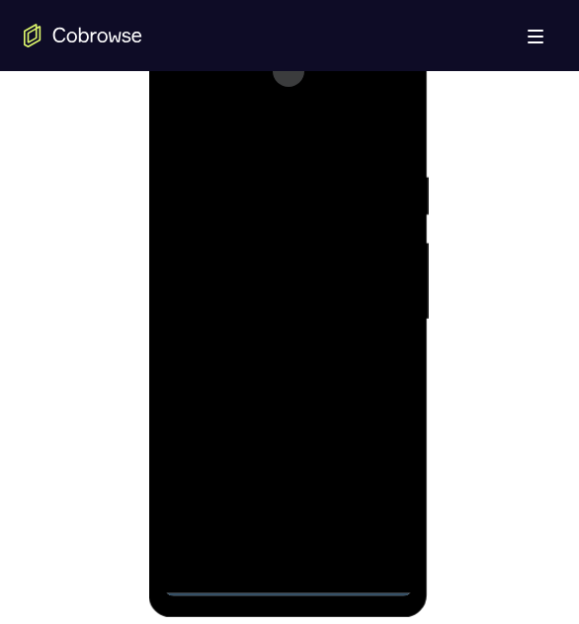
scroll to position [987, 0]
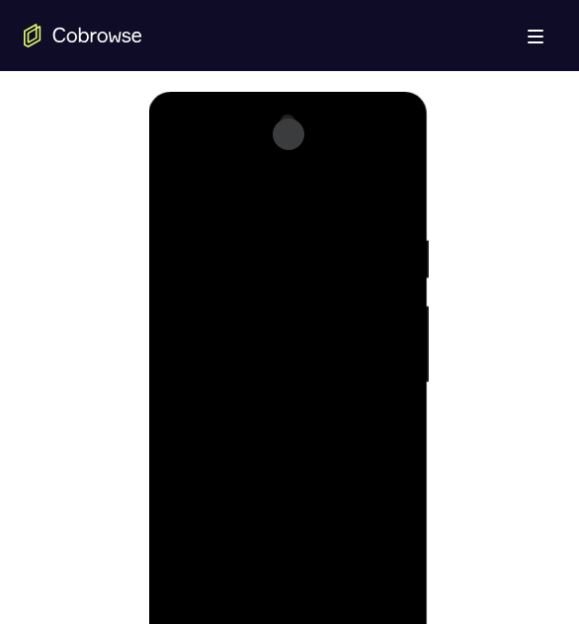
click at [250, 183] on div at bounding box center [287, 383] width 249 height 553
click at [249, 274] on div at bounding box center [287, 383] width 249 height 553
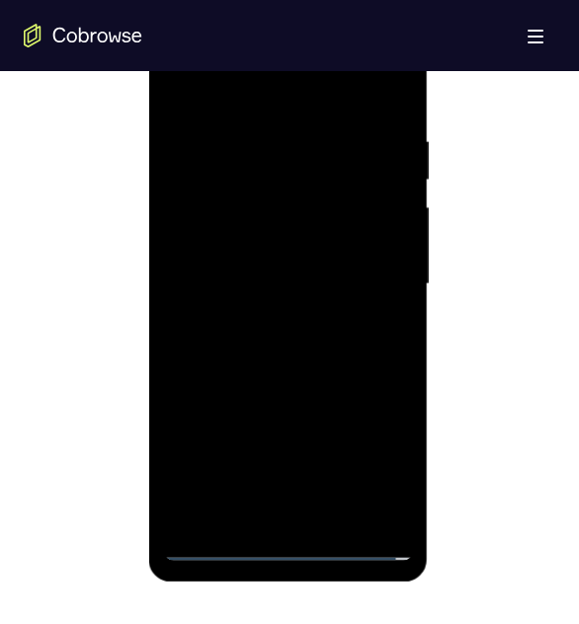
drag, startPoint x: 226, startPoint y: 384, endPoint x: 279, endPoint y: 95, distance: 294.1
click at [279, 95] on div at bounding box center [287, 284] width 249 height 553
drag, startPoint x: 219, startPoint y: 369, endPoint x: 290, endPoint y: 117, distance: 261.6
click at [290, 118] on div at bounding box center [287, 284] width 249 height 553
drag, startPoint x: 223, startPoint y: 342, endPoint x: 249, endPoint y: 71, distance: 271.7
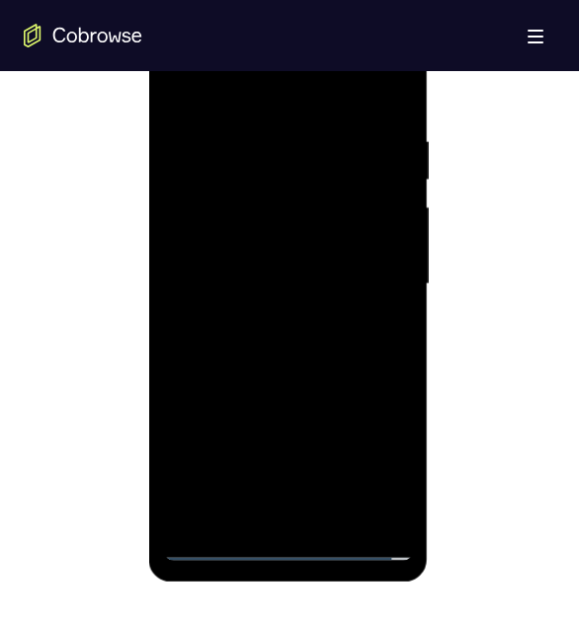
click at [249, 90] on div at bounding box center [287, 284] width 249 height 553
drag, startPoint x: 238, startPoint y: 173, endPoint x: 203, endPoint y: 522, distance: 351.2
click at [203, 418] on div at bounding box center [287, 284] width 249 height 553
drag, startPoint x: 234, startPoint y: 199, endPoint x: 222, endPoint y: 437, distance: 238.2
click at [223, 418] on div at bounding box center [287, 284] width 249 height 553
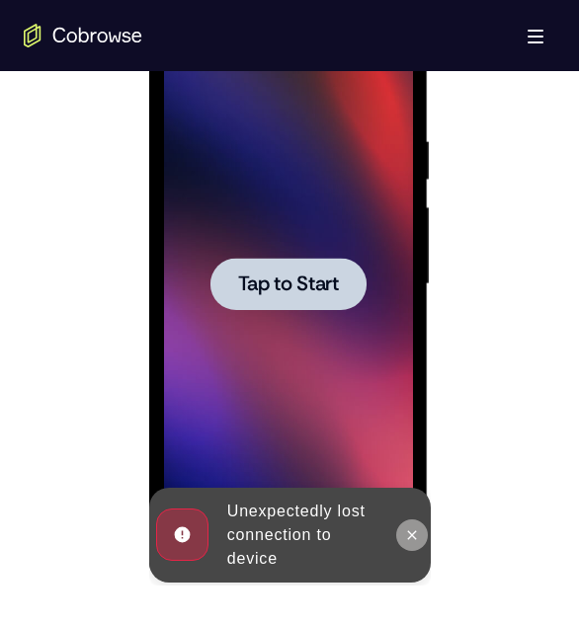
click at [420, 418] on button at bounding box center [411, 535] width 32 height 32
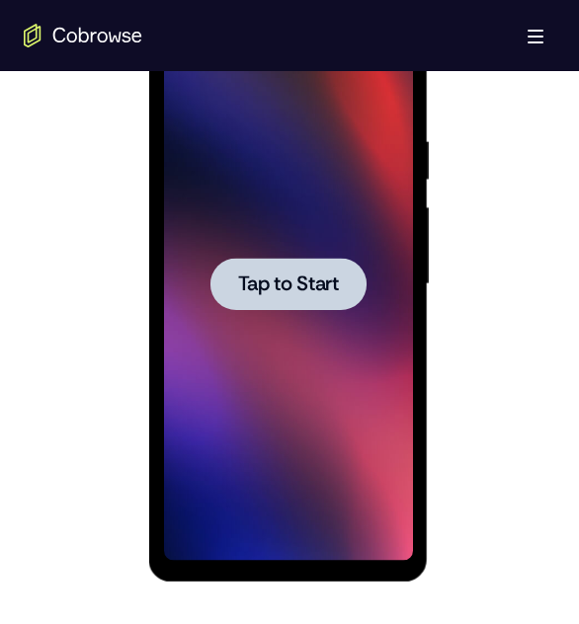
click at [330, 283] on span "Tap to Start" at bounding box center [287, 284] width 101 height 20
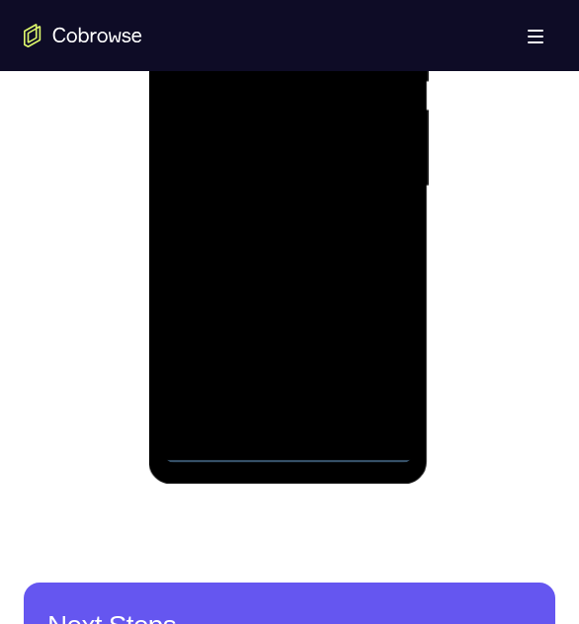
scroll to position [1185, 0]
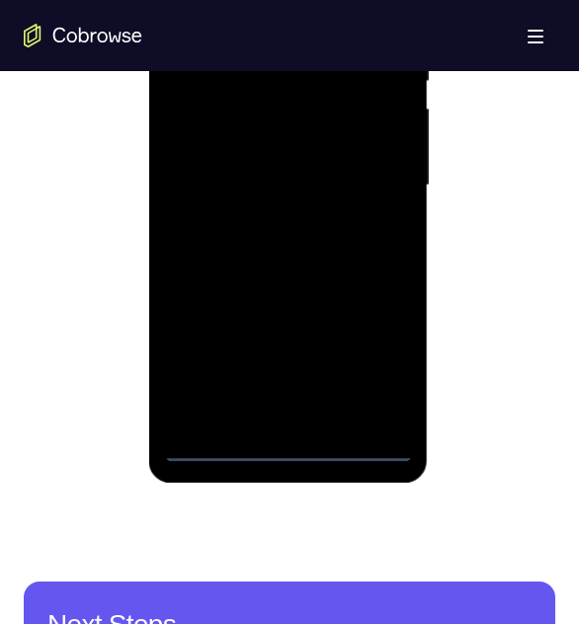
click at [286, 418] on div at bounding box center [287, 185] width 249 height 553
click at [368, 365] on div at bounding box center [287, 185] width 249 height 553
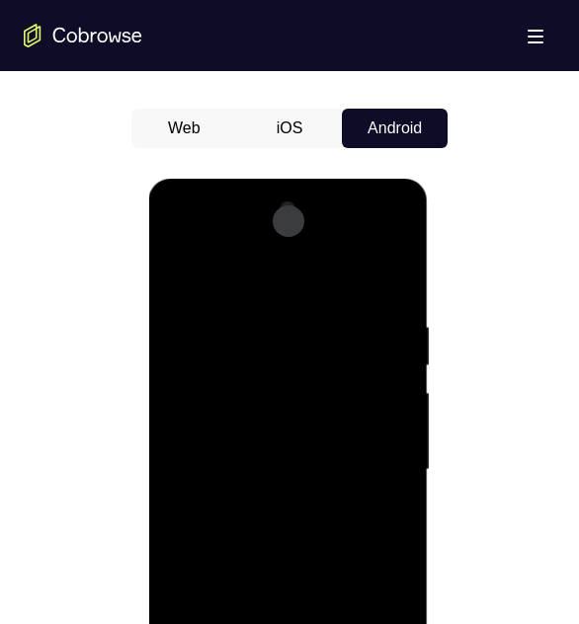
scroll to position [888, 0]
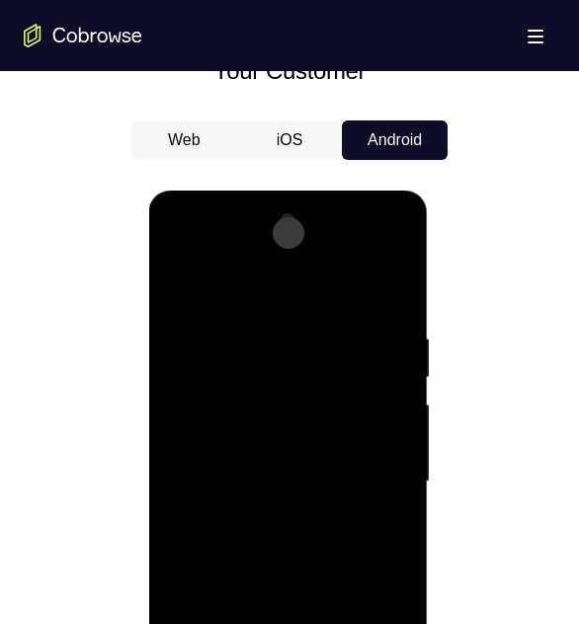
click at [238, 293] on div at bounding box center [287, 481] width 249 height 553
click at [261, 377] on div at bounding box center [287, 481] width 249 height 553
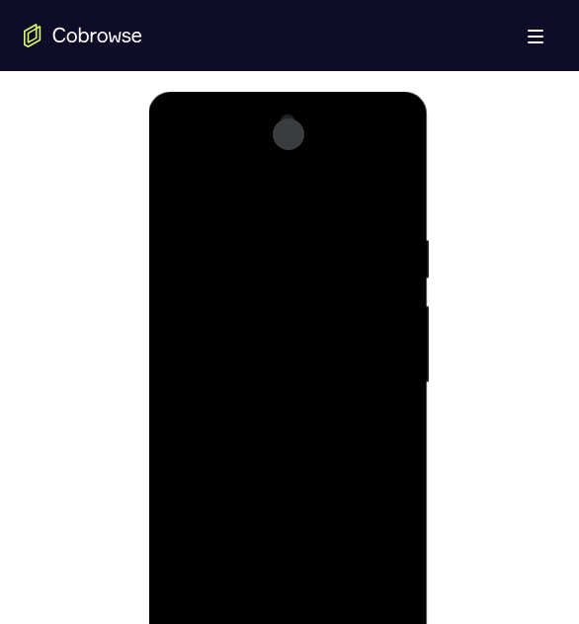
drag, startPoint x: 264, startPoint y: 506, endPoint x: 309, endPoint y: -142, distance: 650.2
click at [309, 92] on html "Online web based iOS Simulators and Android Emulators. Run iPhone, iPad, Mobile…" at bounding box center [288, 388] width 281 height 592
drag, startPoint x: 270, startPoint y: 501, endPoint x: 292, endPoint y: 92, distance: 409.3
click at [292, 92] on div at bounding box center [287, 386] width 279 height 588
click at [226, 219] on div at bounding box center [287, 383] width 249 height 553
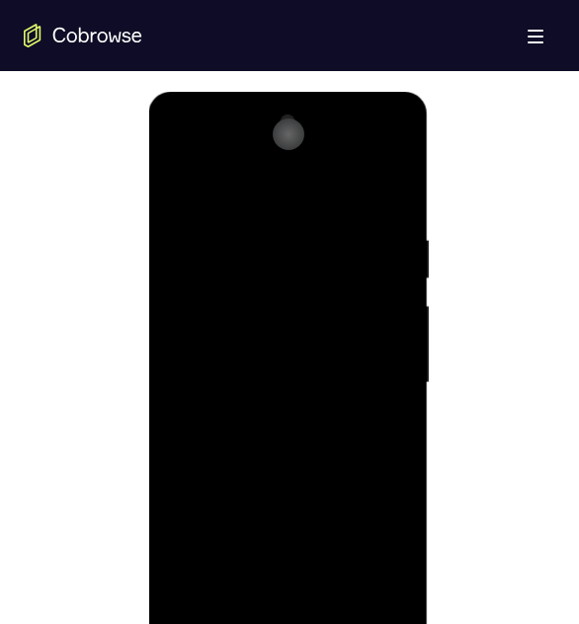
drag, startPoint x: 275, startPoint y: 378, endPoint x: 297, endPoint y: 131, distance: 247.8
click at [297, 135] on html "Online web based iOS Simulators and Android Emulators. Run iPhone, iPad, Mobile…" at bounding box center [288, 388] width 281 height 592
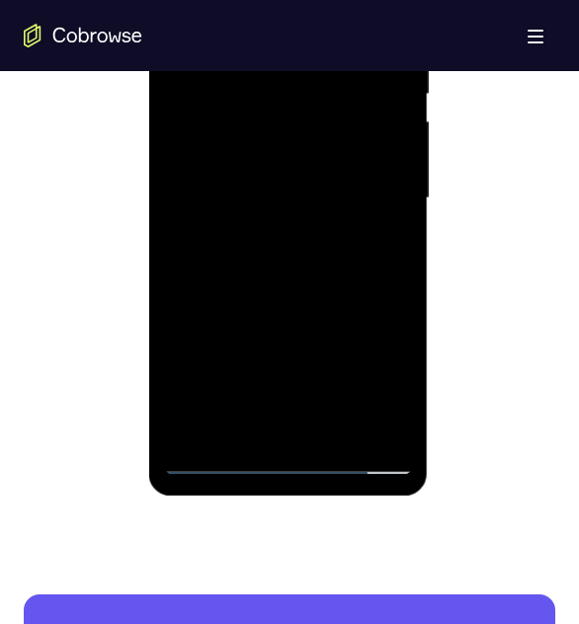
scroll to position [1185, 0]
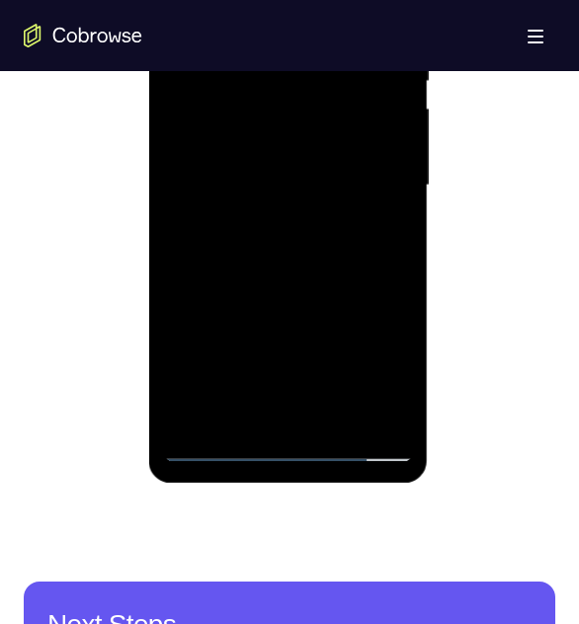
click at [219, 418] on div at bounding box center [287, 185] width 249 height 553
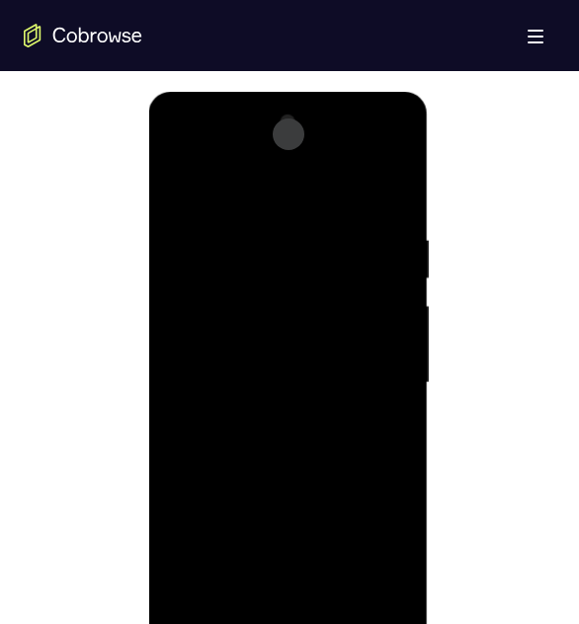
scroll to position [987, 0]
click at [248, 277] on div at bounding box center [287, 383] width 249 height 553
click at [215, 352] on div at bounding box center [287, 383] width 249 height 553
click at [266, 235] on div at bounding box center [287, 383] width 249 height 553
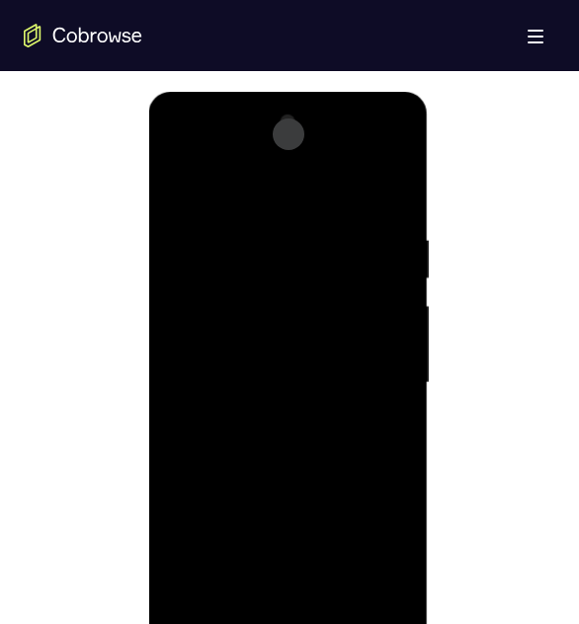
drag, startPoint x: 294, startPoint y: 387, endPoint x: 303, endPoint y: 293, distance: 94.2
click at [303, 293] on div at bounding box center [287, 383] width 249 height 553
click at [319, 154] on div at bounding box center [287, 383] width 249 height 553
click at [210, 293] on div at bounding box center [287, 383] width 249 height 553
click at [288, 183] on div at bounding box center [287, 383] width 249 height 553
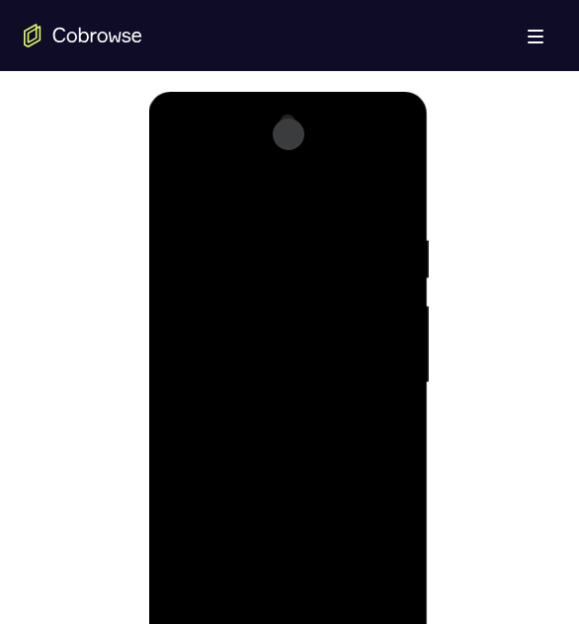
click at [225, 214] on div at bounding box center [287, 383] width 249 height 553
drag, startPoint x: 274, startPoint y: 444, endPoint x: 258, endPoint y: 243, distance: 202.1
click at [258, 243] on div at bounding box center [287, 383] width 249 height 553
click at [192, 375] on div at bounding box center [287, 383] width 249 height 553
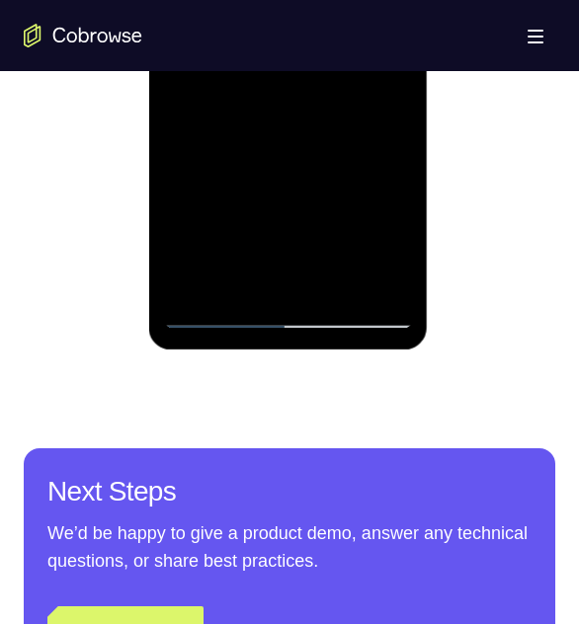
scroll to position [1319, 0]
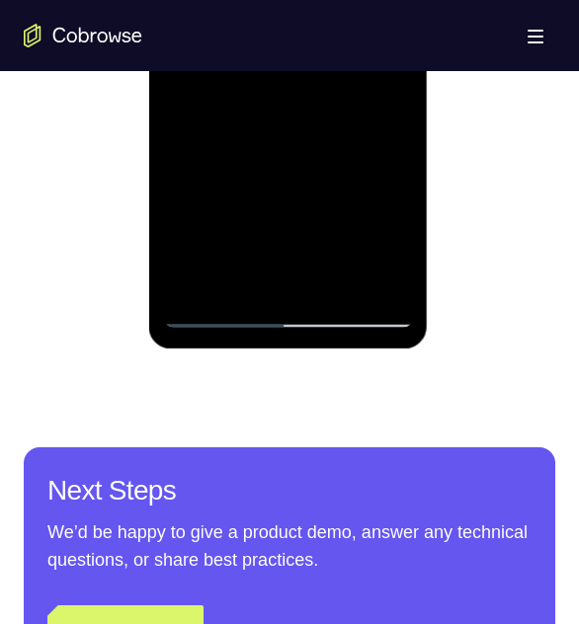
click at [223, 311] on div at bounding box center [287, 51] width 249 height 553
click at [217, 311] on div at bounding box center [287, 51] width 249 height 553
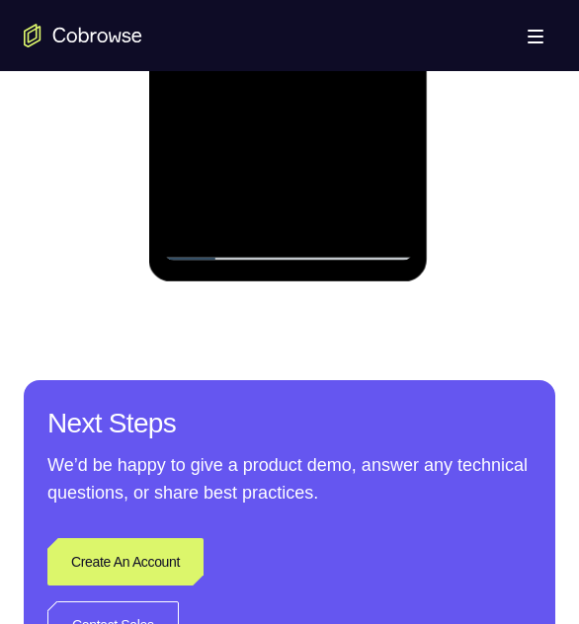
scroll to position [1280, 0]
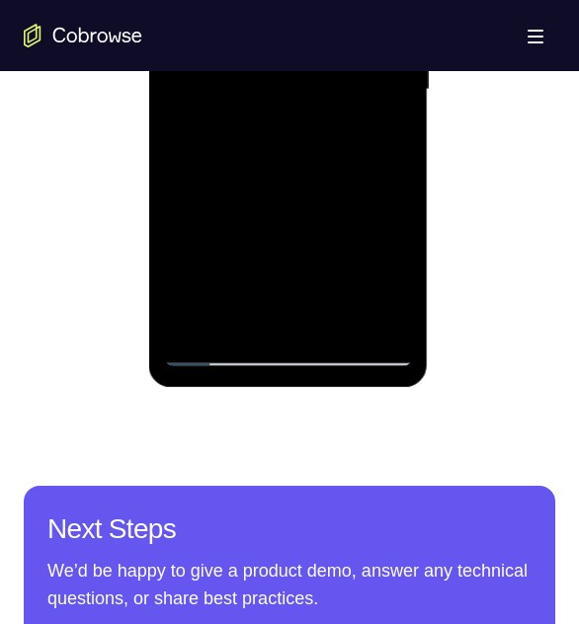
click at [285, 353] on div at bounding box center [287, 89] width 249 height 553
click at [285, 351] on div at bounding box center [287, 89] width 249 height 553
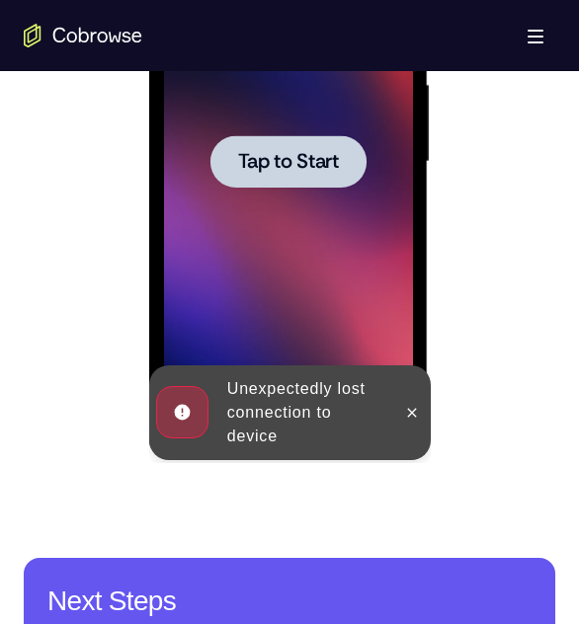
scroll to position [1200, 0]
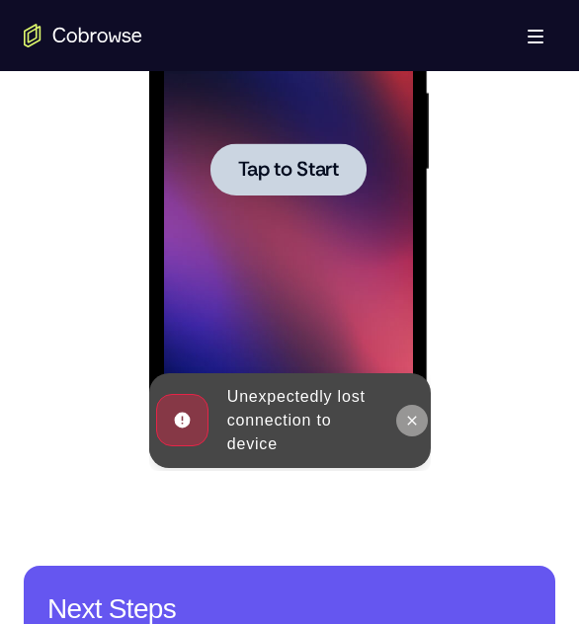
click at [414, 418] on icon at bounding box center [411, 421] width 16 height 16
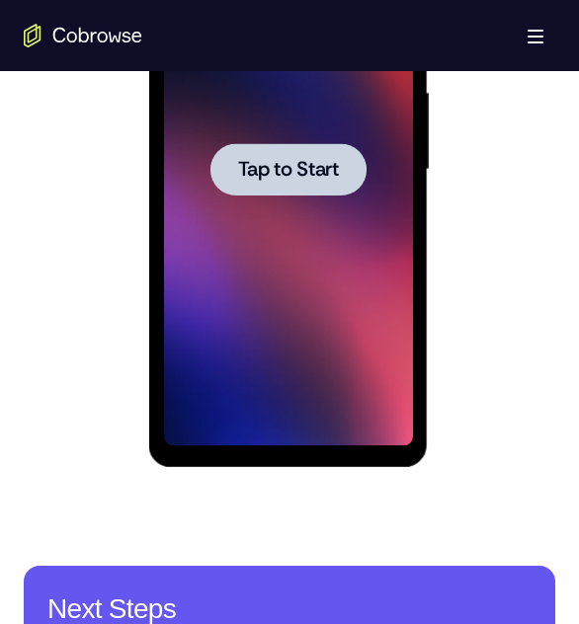
click at [318, 178] on span "Tap to Start" at bounding box center [287, 170] width 101 height 20
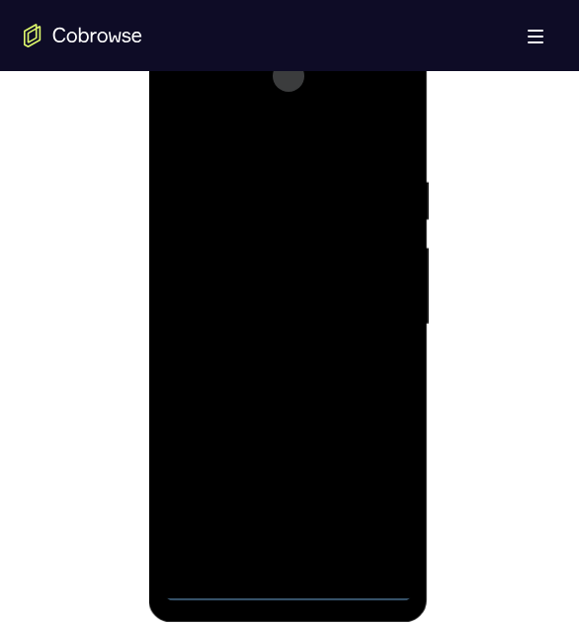
scroll to position [1121, 0]
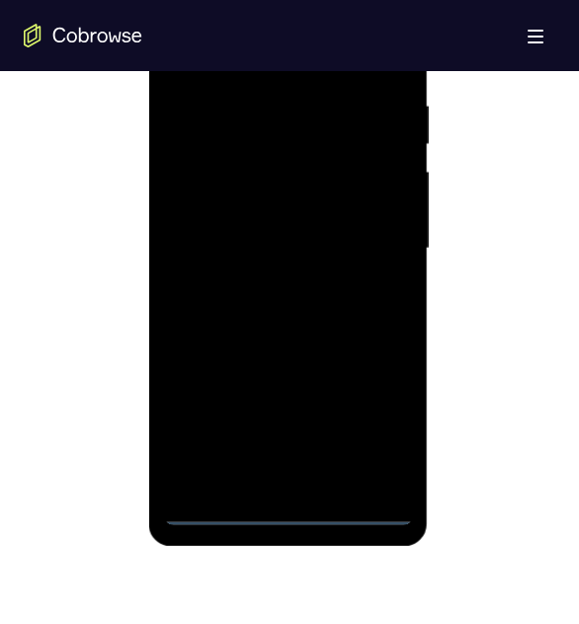
click at [284, 418] on div at bounding box center [287, 248] width 249 height 553
click at [374, 418] on div at bounding box center [287, 248] width 249 height 553
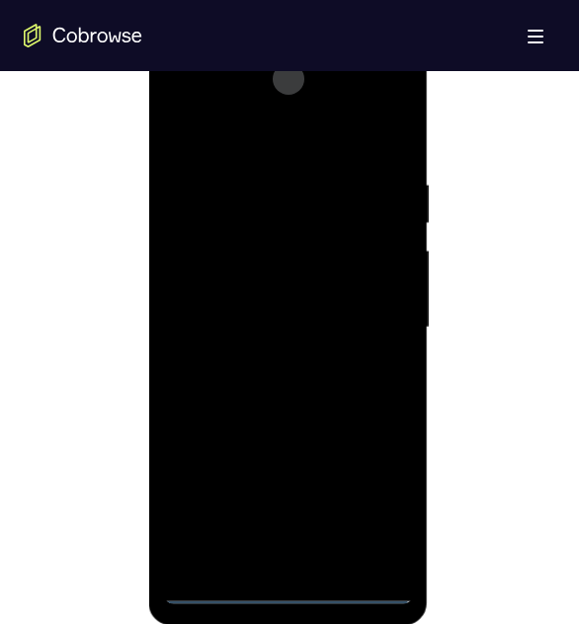
click at [270, 142] on div at bounding box center [287, 327] width 249 height 553
click at [246, 220] on div at bounding box center [287, 327] width 249 height 553
drag, startPoint x: 239, startPoint y: 296, endPoint x: 266, endPoint y: 14, distance: 283.6
click at [266, 37] on html "Online web based iOS Simulators and Android Emulators. Run iPhone, iPad, Mobile…" at bounding box center [288, 333] width 281 height 592
drag, startPoint x: 264, startPoint y: 411, endPoint x: 299, endPoint y: 58, distance: 354.2
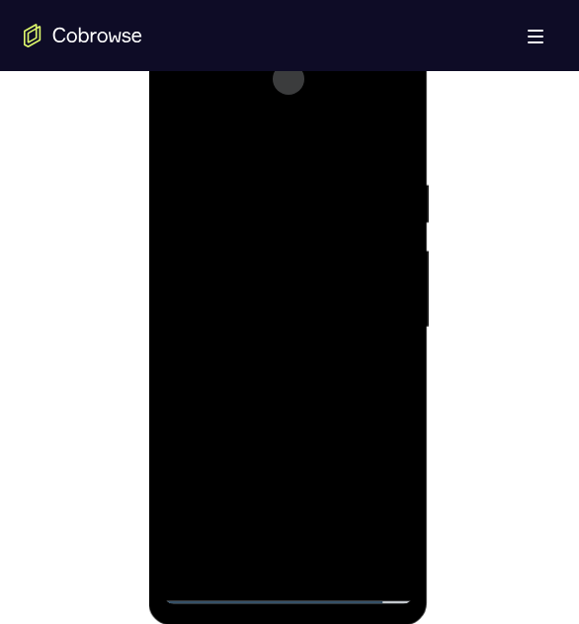
click at [299, 58] on div at bounding box center [287, 327] width 249 height 553
click at [215, 373] on div at bounding box center [287, 327] width 249 height 553
click at [226, 359] on div at bounding box center [287, 327] width 249 height 553
click at [230, 362] on div at bounding box center [287, 327] width 249 height 553
drag, startPoint x: 258, startPoint y: 396, endPoint x: 282, endPoint y: 151, distance: 246.1
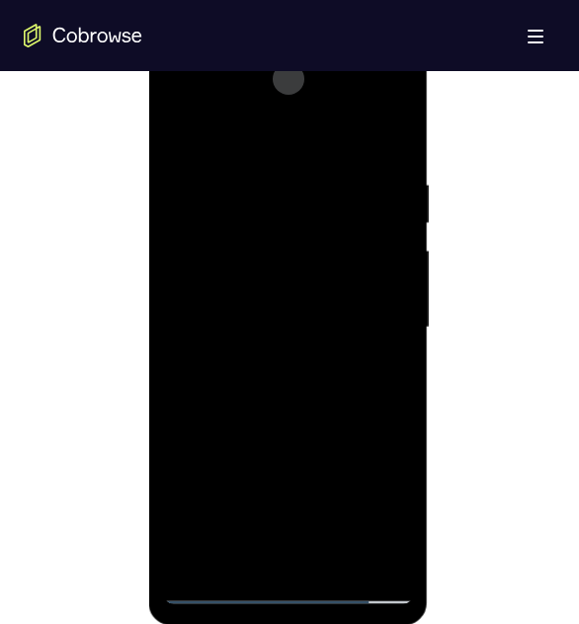
click at [282, 151] on div at bounding box center [287, 327] width 249 height 553
click at [261, 361] on div at bounding box center [287, 327] width 249 height 553
click at [294, 407] on div at bounding box center [287, 327] width 249 height 553
click at [332, 92] on div at bounding box center [287, 327] width 249 height 553
click at [376, 129] on div at bounding box center [287, 327] width 249 height 553
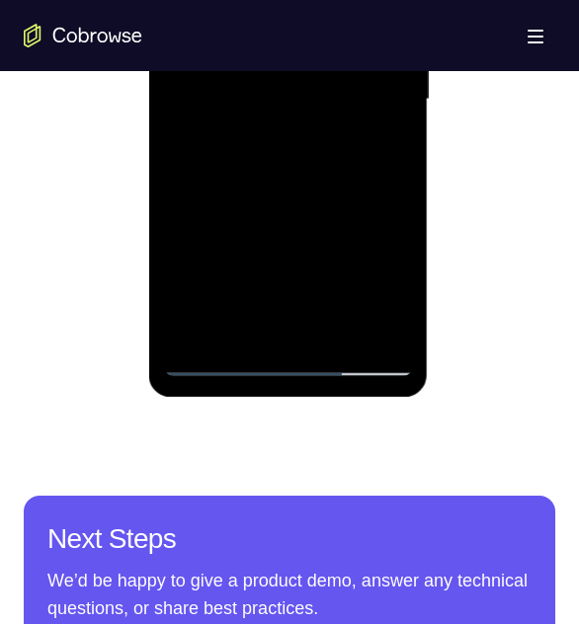
scroll to position [1280, 0]
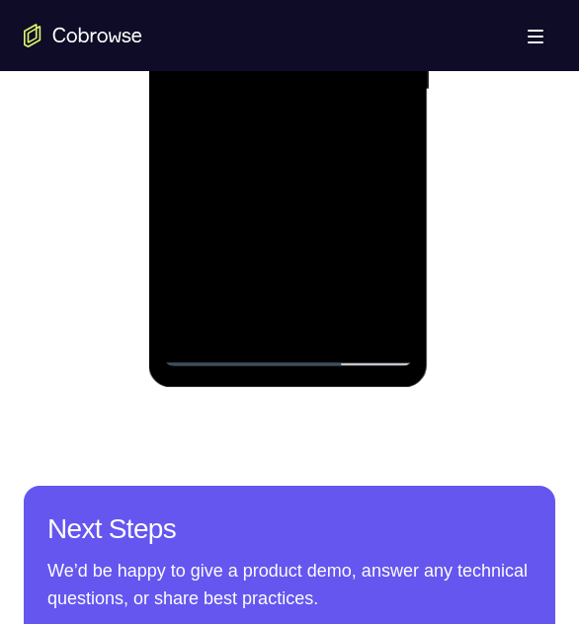
click at [212, 357] on div at bounding box center [287, 89] width 249 height 553
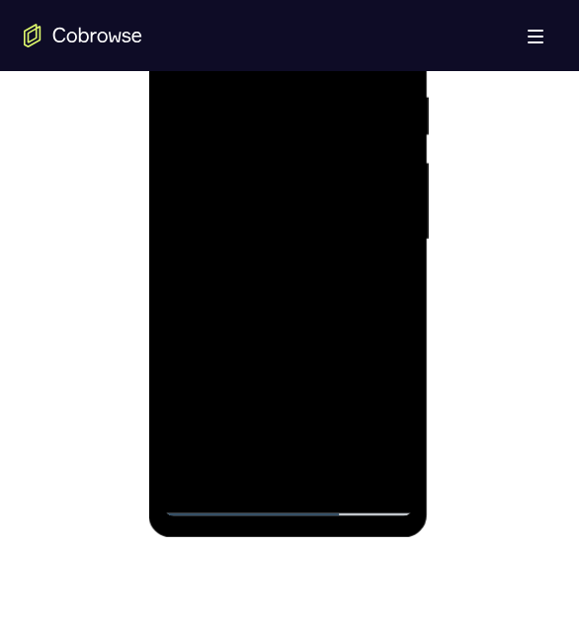
scroll to position [1121, 0]
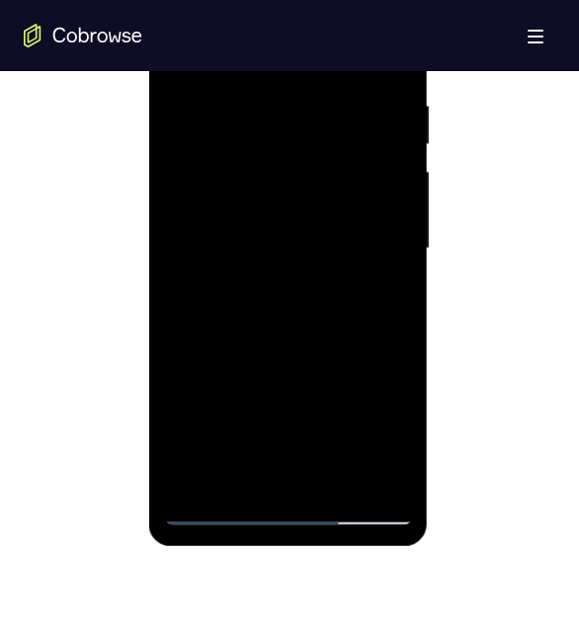
click at [232, 180] on div at bounding box center [287, 248] width 249 height 553
click at [231, 330] on div at bounding box center [287, 248] width 249 height 553
click at [243, 322] on div at bounding box center [287, 248] width 249 height 553
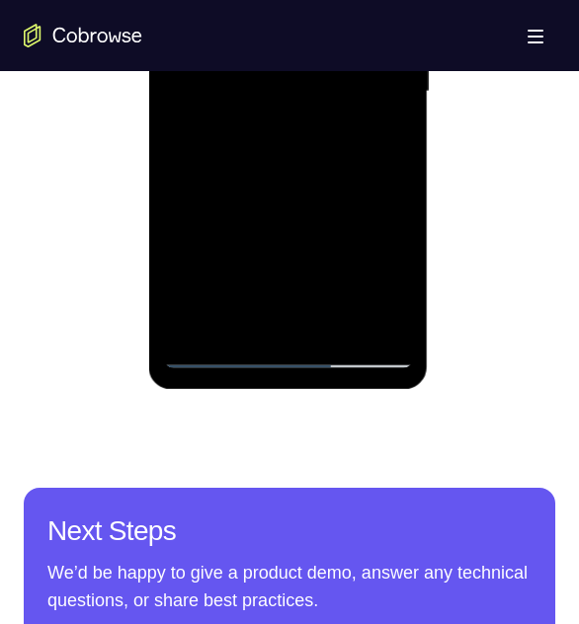
scroll to position [1280, 0]
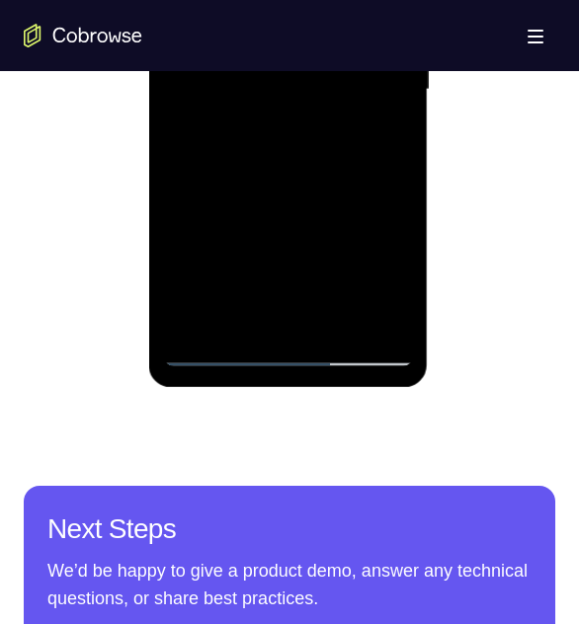
click at [221, 352] on div at bounding box center [287, 89] width 249 height 553
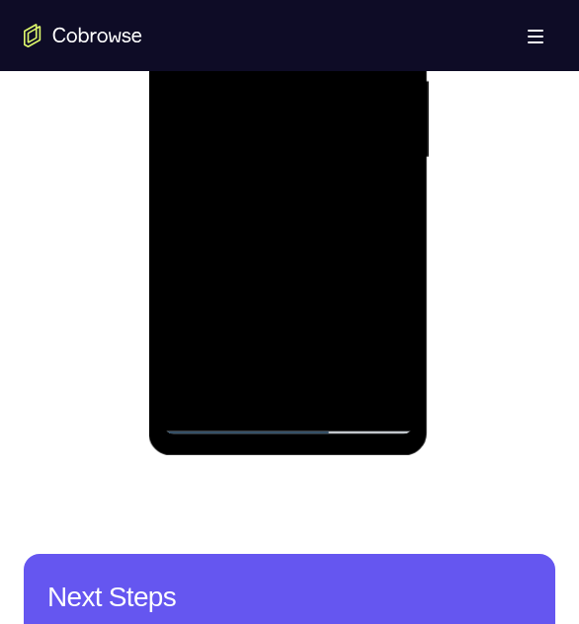
scroll to position [1121, 0]
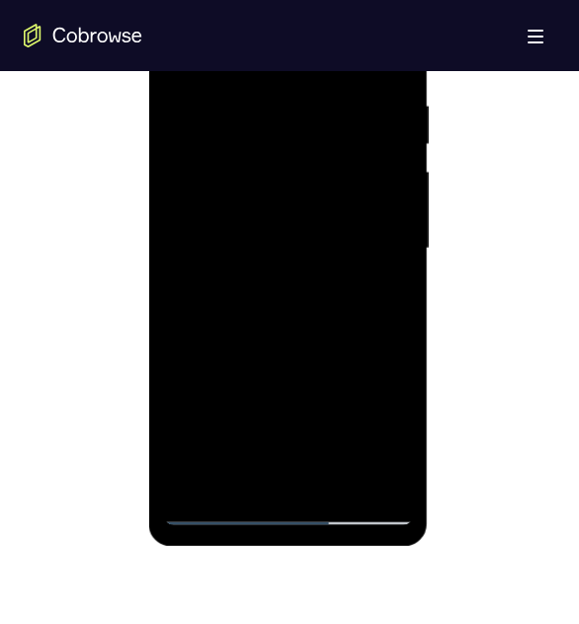
click at [220, 284] on div at bounding box center [287, 248] width 249 height 553
drag, startPoint x: 246, startPoint y: 315, endPoint x: 261, endPoint y: 165, distance: 150.8
click at [261, 165] on div at bounding box center [287, 248] width 249 height 553
click at [290, 418] on div at bounding box center [287, 248] width 249 height 553
drag, startPoint x: 328, startPoint y: 374, endPoint x: 327, endPoint y: 112, distance: 262.6
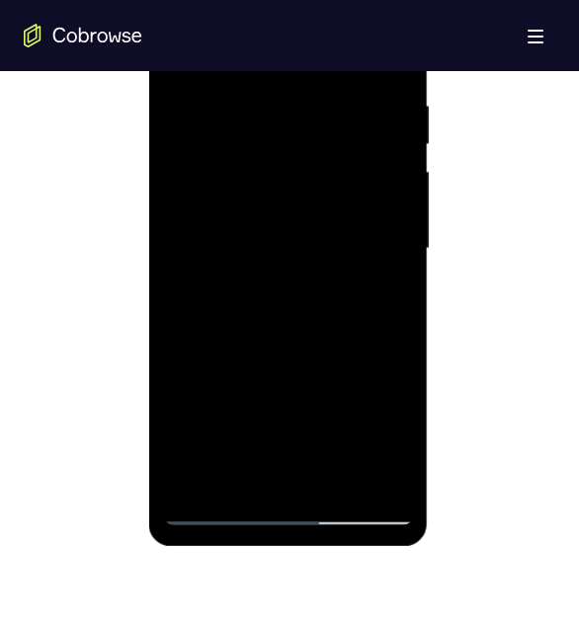
click at [327, 118] on div at bounding box center [287, 248] width 249 height 553
click at [313, 153] on div at bounding box center [287, 248] width 249 height 553
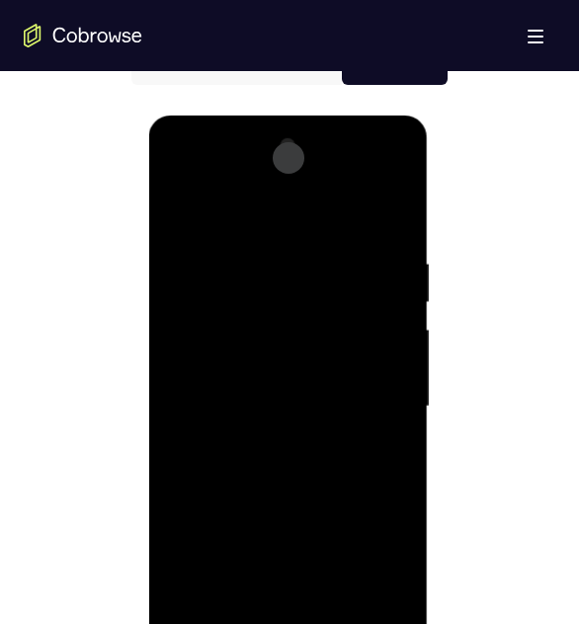
scroll to position [1042, 0]
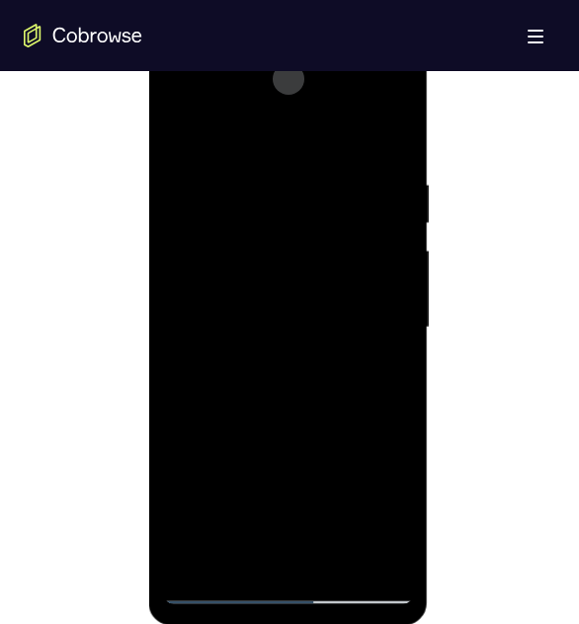
click at [280, 262] on div at bounding box center [287, 327] width 249 height 553
click at [389, 247] on div at bounding box center [287, 327] width 249 height 553
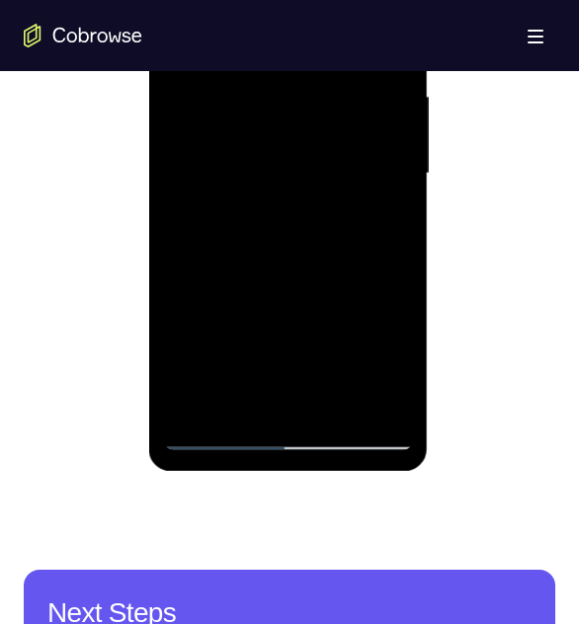
scroll to position [1200, 0]
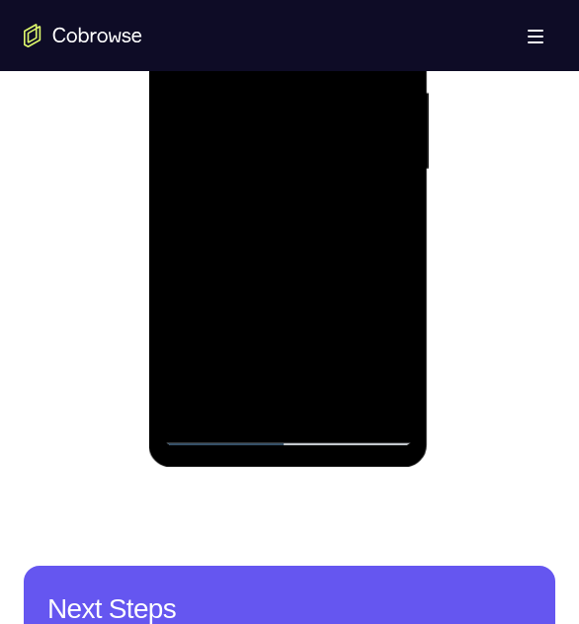
click at [371, 379] on div at bounding box center [287, 169] width 249 height 553
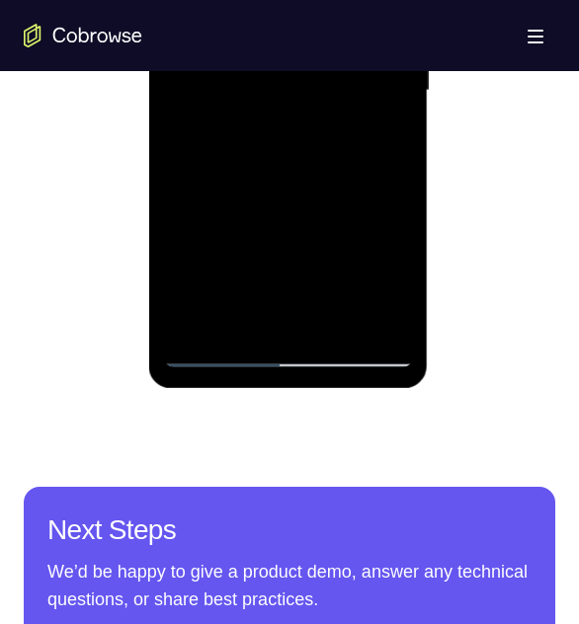
scroll to position [1280, 0]
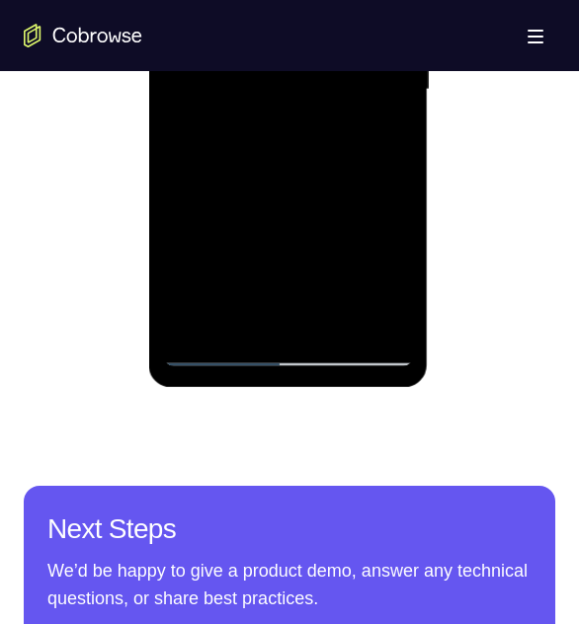
click at [370, 318] on div at bounding box center [287, 89] width 249 height 553
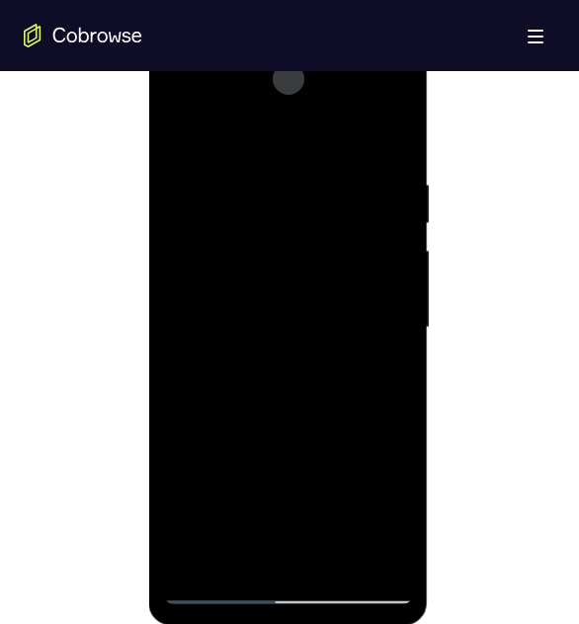
scroll to position [1121, 0]
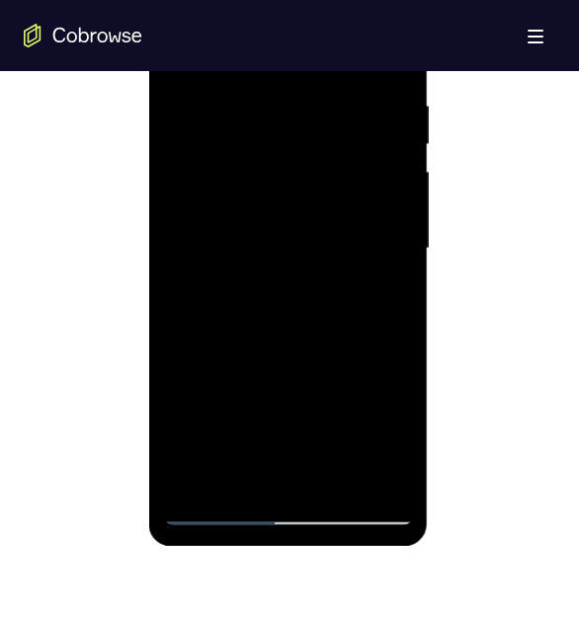
click at [385, 416] on div at bounding box center [287, 248] width 249 height 553
click at [287, 389] on div at bounding box center [287, 248] width 249 height 553
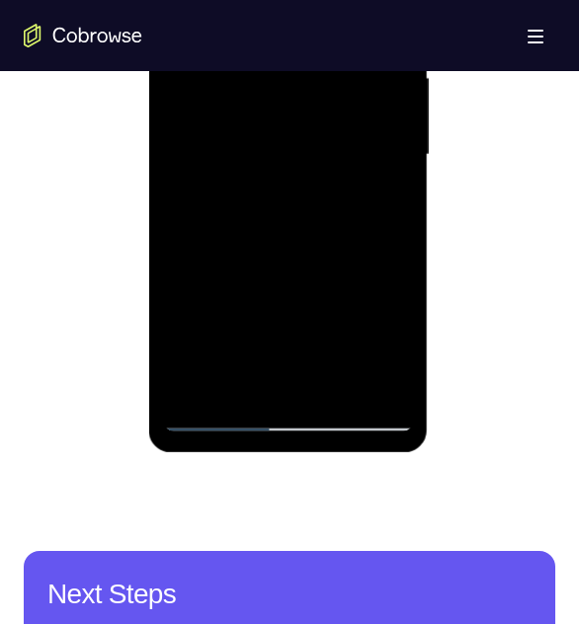
scroll to position [1200, 0]
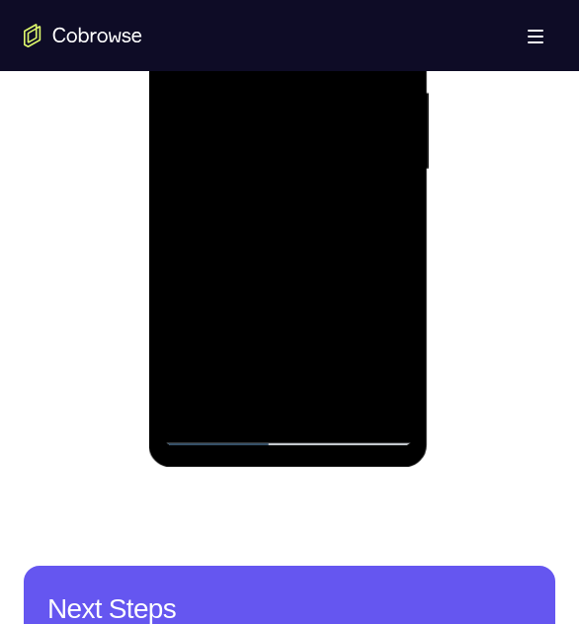
click at [287, 418] on div at bounding box center [287, 169] width 249 height 553
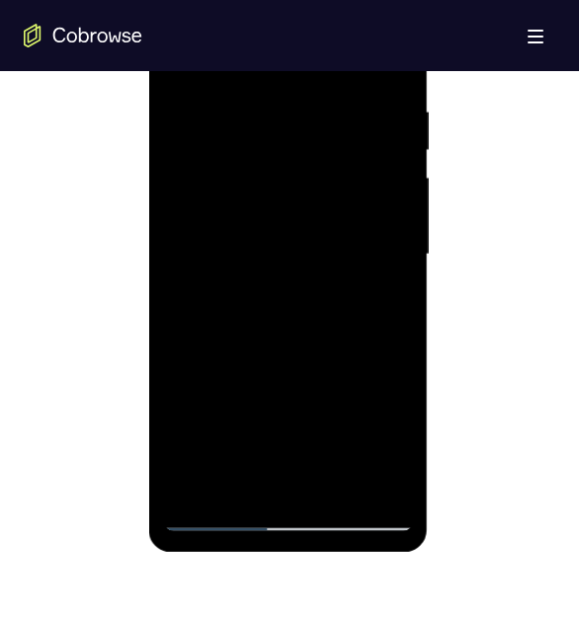
scroll to position [1280, 0]
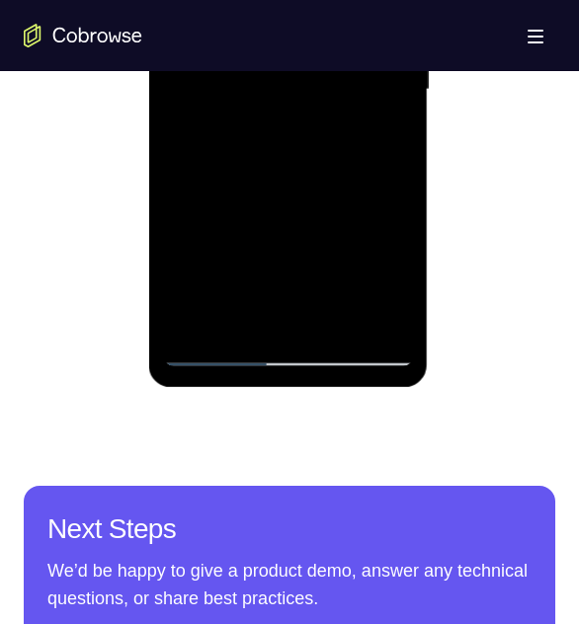
click at [384, 272] on div at bounding box center [287, 89] width 249 height 553
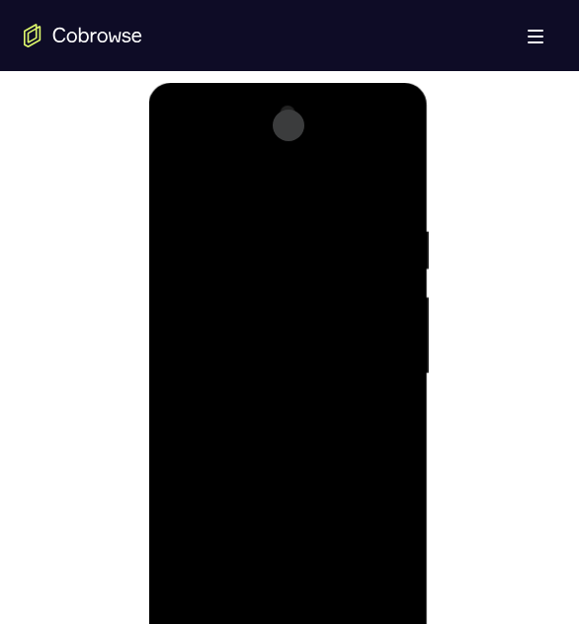
scroll to position [964, 0]
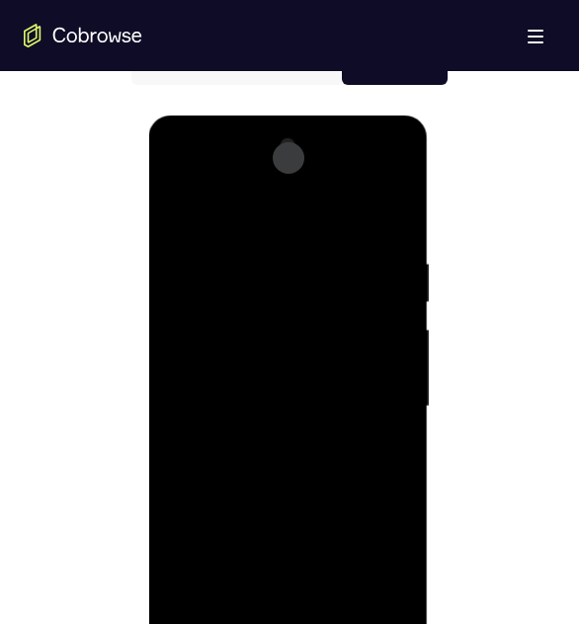
drag, startPoint x: 283, startPoint y: 216, endPoint x: 376, endPoint y: 211, distance: 92.9
click at [374, 212] on div at bounding box center [287, 406] width 249 height 553
click at [254, 295] on div at bounding box center [287, 406] width 249 height 553
click at [404, 178] on div at bounding box center [287, 406] width 249 height 553
click at [363, 254] on div at bounding box center [287, 406] width 249 height 553
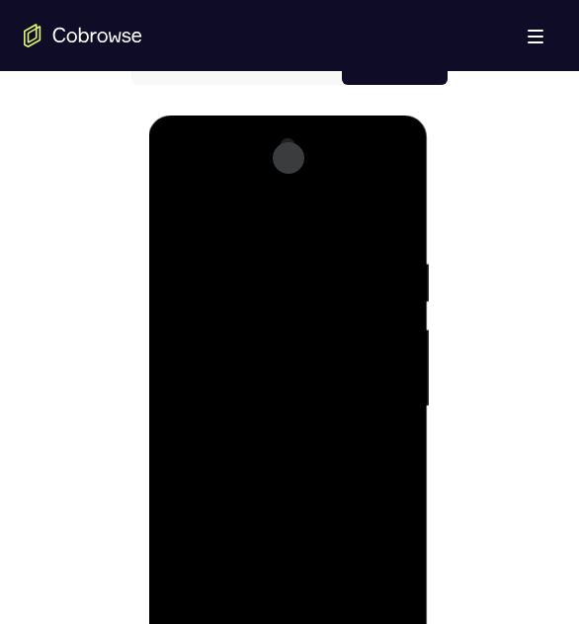
click at [364, 232] on div at bounding box center [287, 406] width 249 height 553
click at [387, 214] on div at bounding box center [287, 406] width 249 height 553
click at [368, 252] on div at bounding box center [287, 406] width 249 height 553
click at [180, 179] on div at bounding box center [287, 406] width 249 height 553
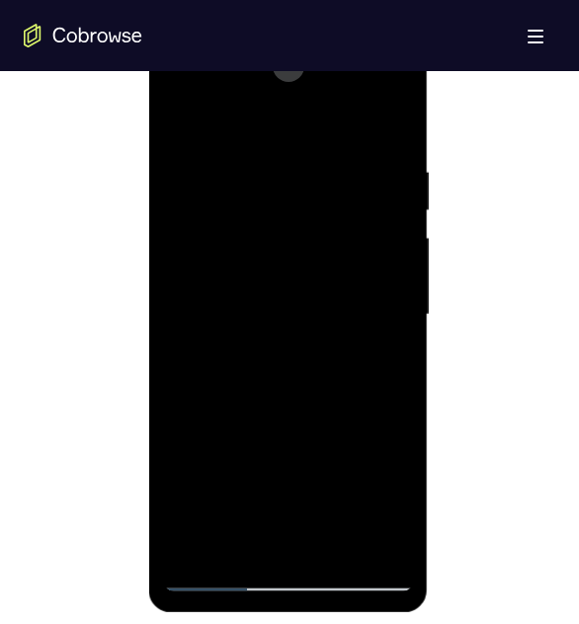
scroll to position [1121, 0]
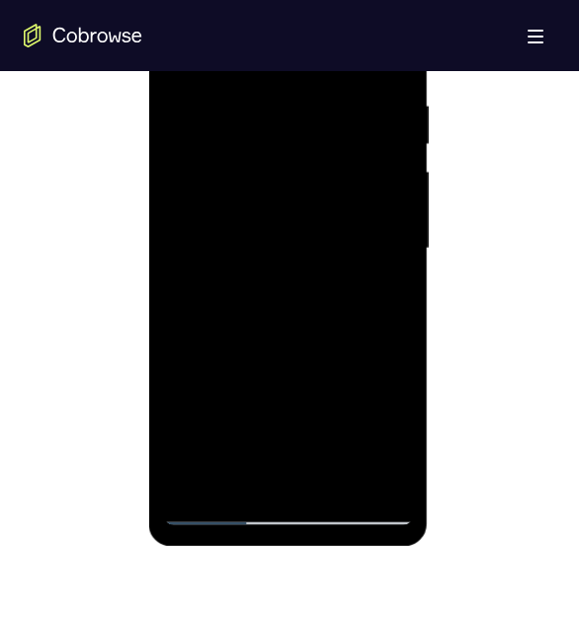
click at [287, 418] on div at bounding box center [287, 248] width 249 height 553
click at [382, 418] on div at bounding box center [287, 248] width 249 height 553
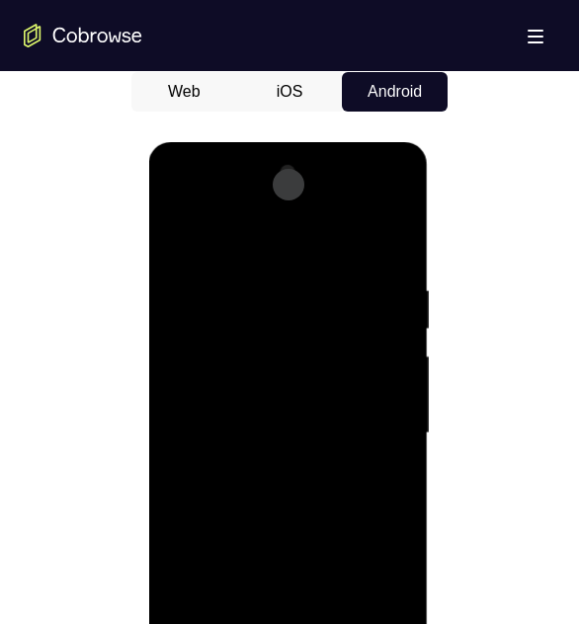
scroll to position [964, 0]
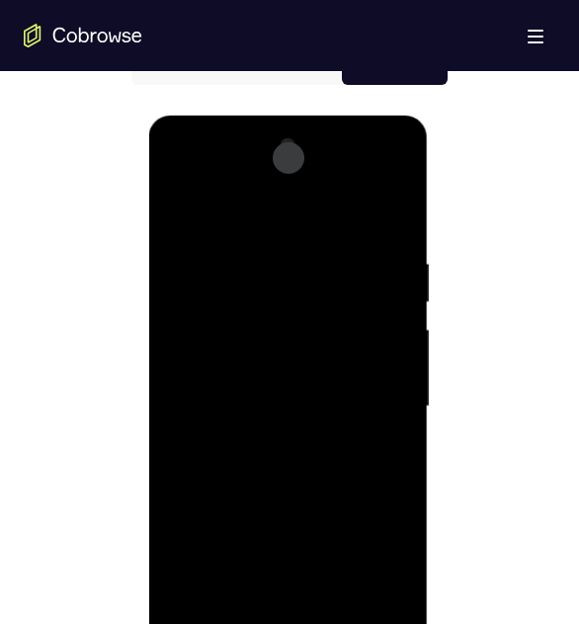
click at [394, 174] on div at bounding box center [287, 406] width 249 height 553
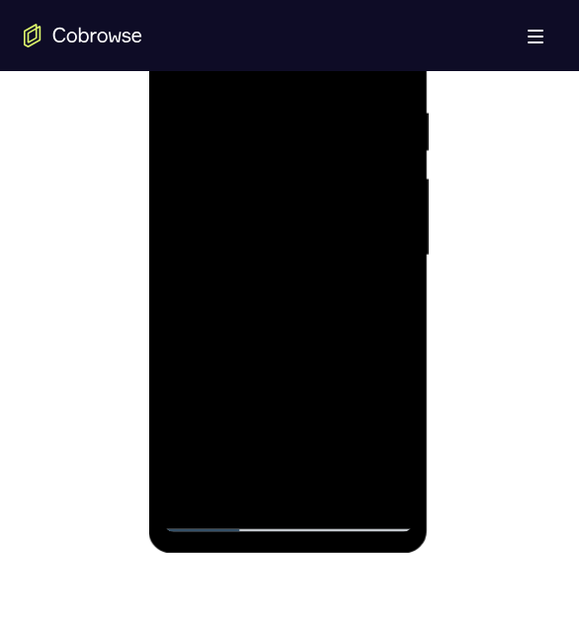
scroll to position [1121, 0]
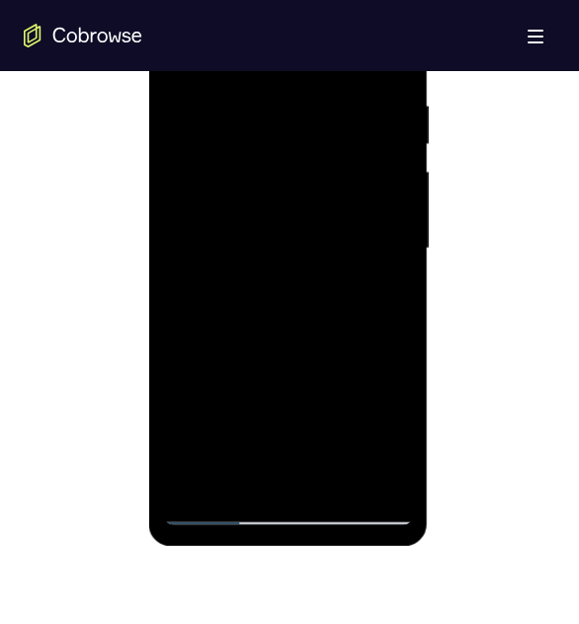
click at [337, 394] on div at bounding box center [287, 248] width 249 height 553
click at [391, 394] on div at bounding box center [287, 248] width 249 height 553
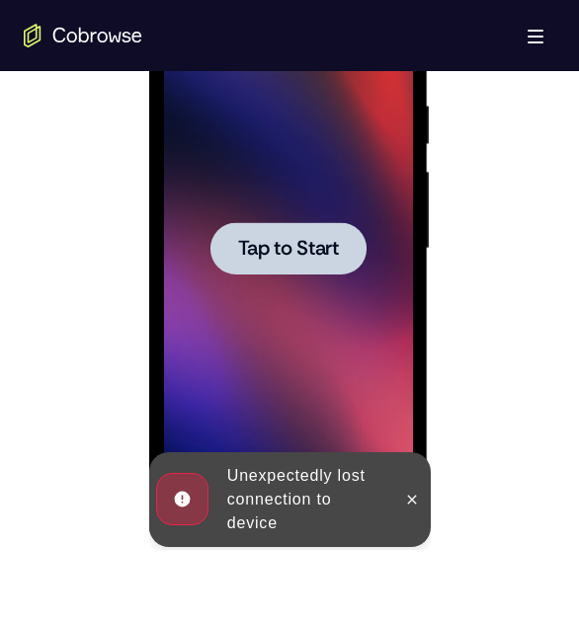
click at [356, 383] on div at bounding box center [287, 248] width 249 height 553
